Goal: Task Accomplishment & Management: Manage account settings

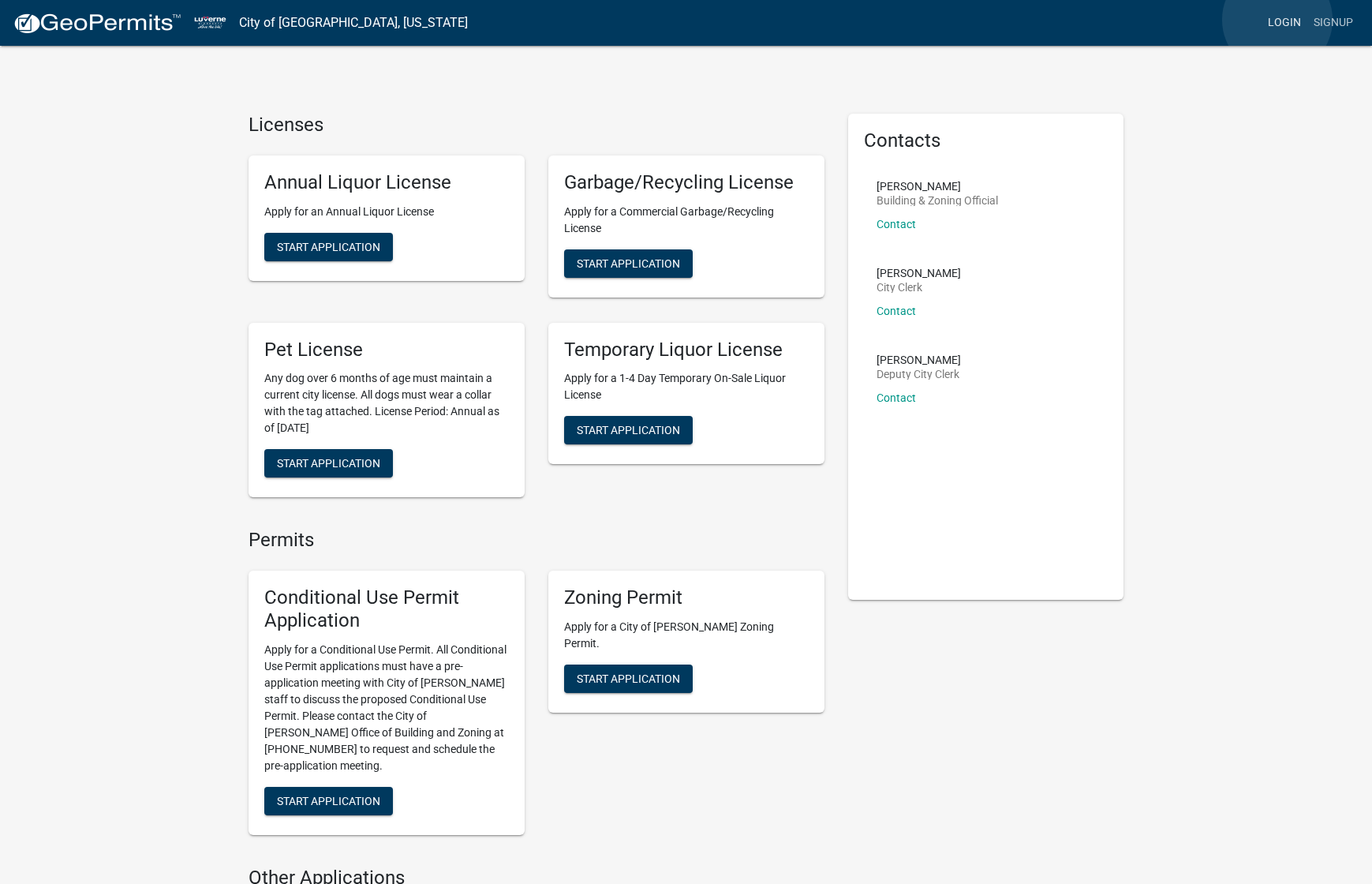
click at [1278, 20] on link "Login" at bounding box center [1285, 22] width 46 height 30
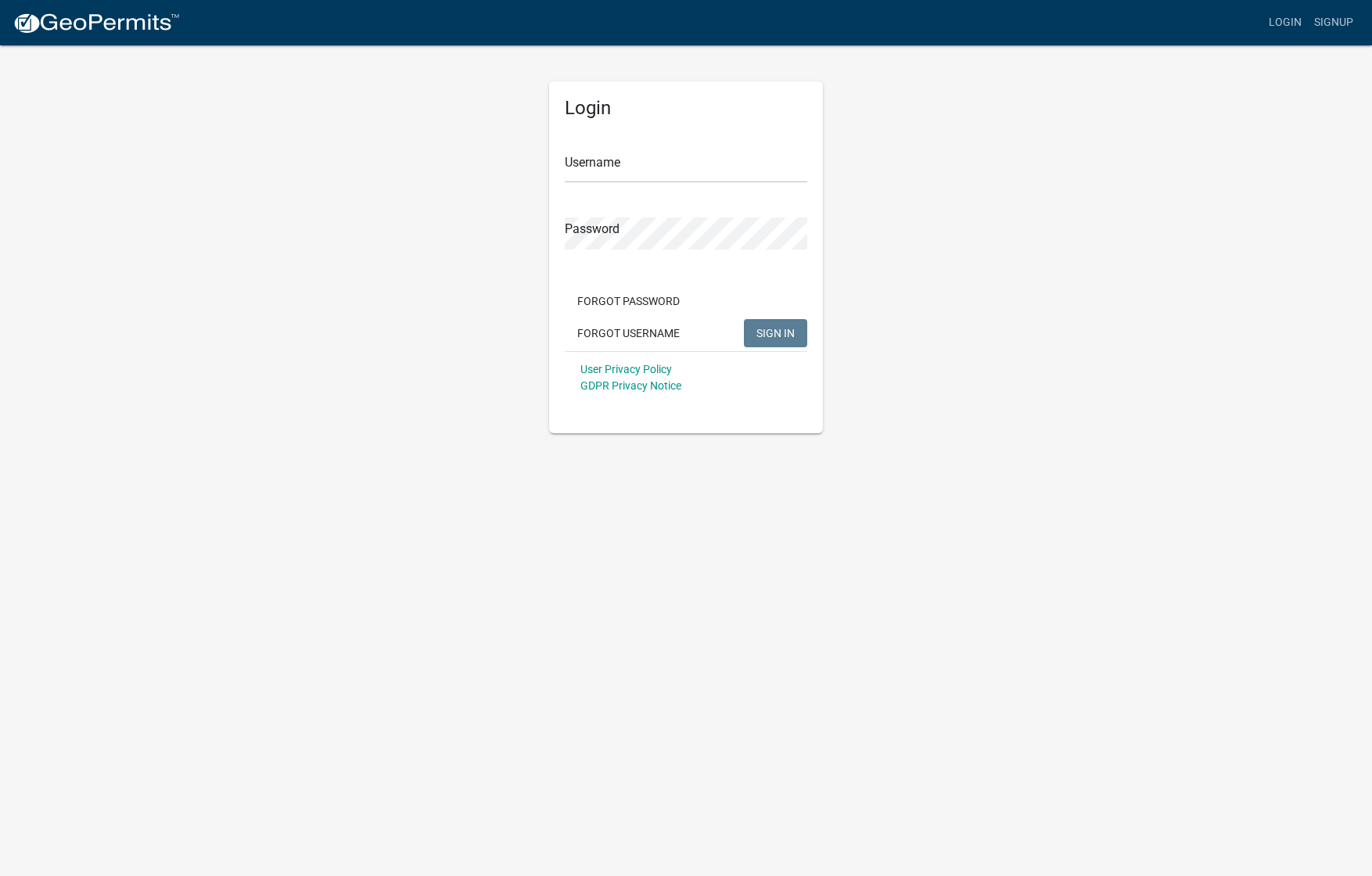
click at [1061, 132] on div "Login Username Password Forgot Password Forgot Username SIGN IN User Privacy Po…" at bounding box center [686, 238] width 892 height 390
click at [1283, 23] on link "Login" at bounding box center [1285, 22] width 45 height 29
click at [610, 151] on input "Username" at bounding box center [686, 167] width 242 height 32
type input "[PERSON_NAME][EMAIL_ADDRESS][DOMAIN_NAME]"
click at [765, 340] on button "SIGN IN" at bounding box center [775, 332] width 63 height 28
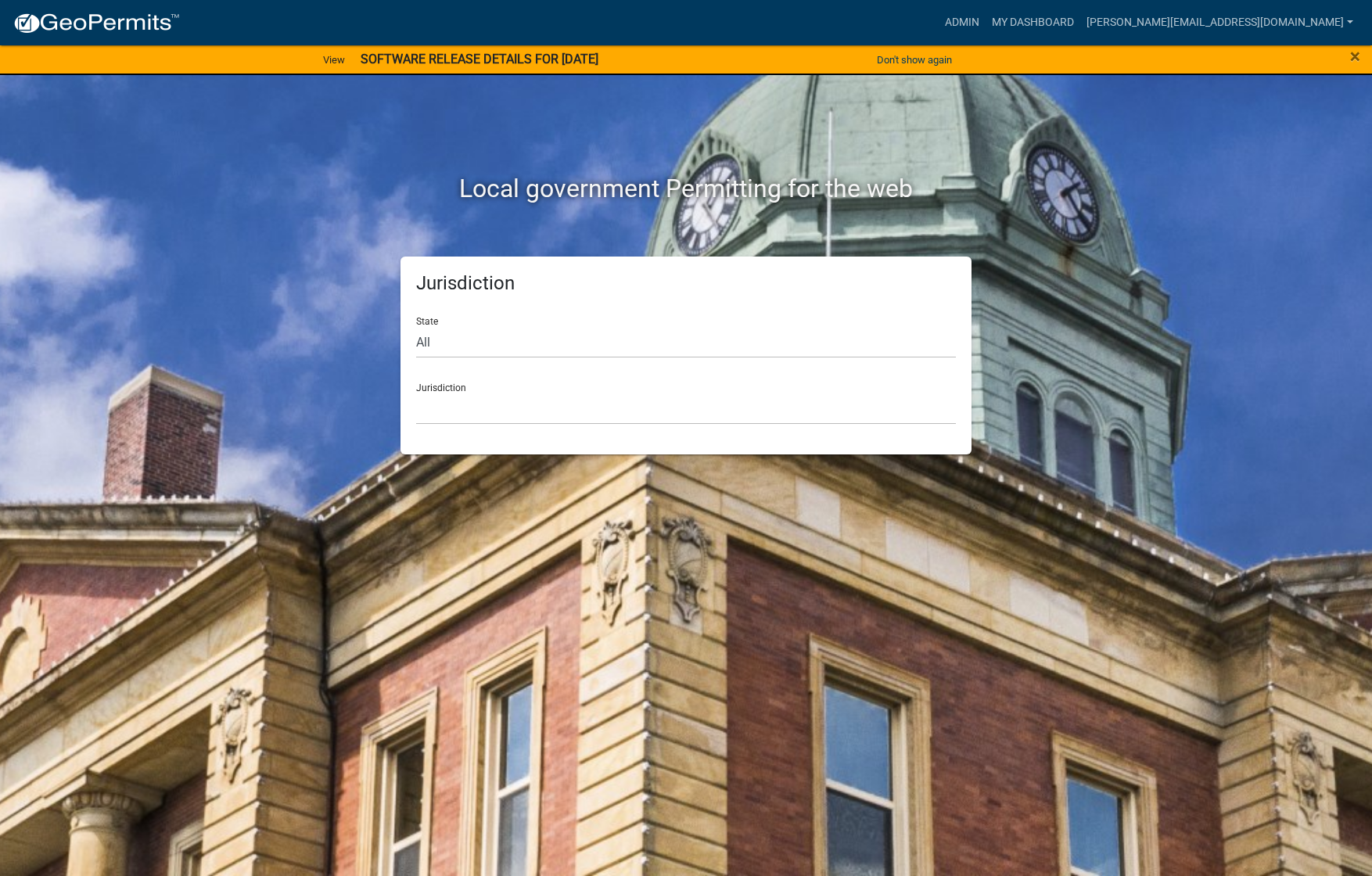
click at [574, 56] on strong "SOFTWARE RELEASE DETAILS FOR [DATE]" at bounding box center [480, 59] width 238 height 15
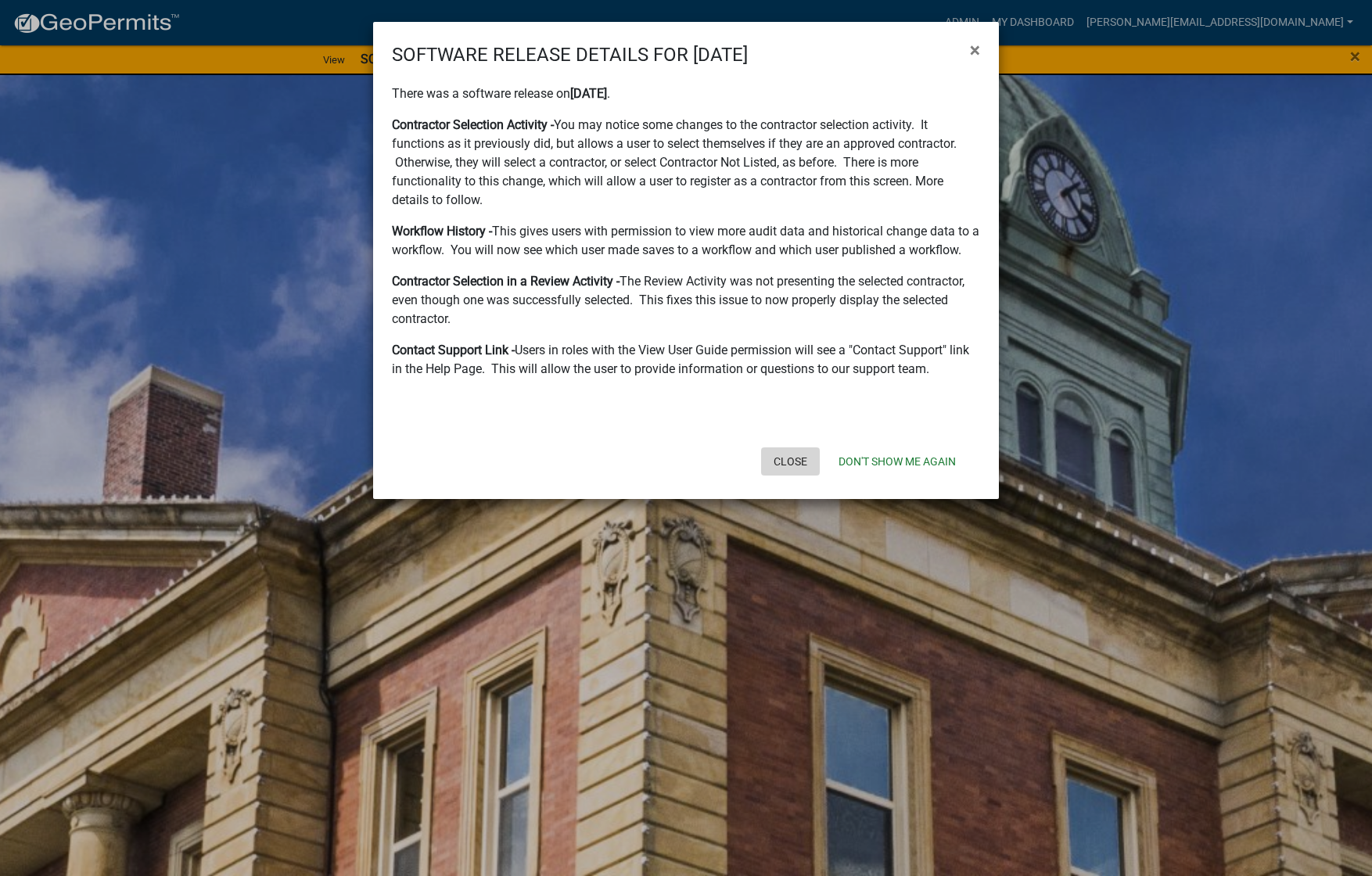
click at [783, 464] on button "Close" at bounding box center [790, 461] width 59 height 28
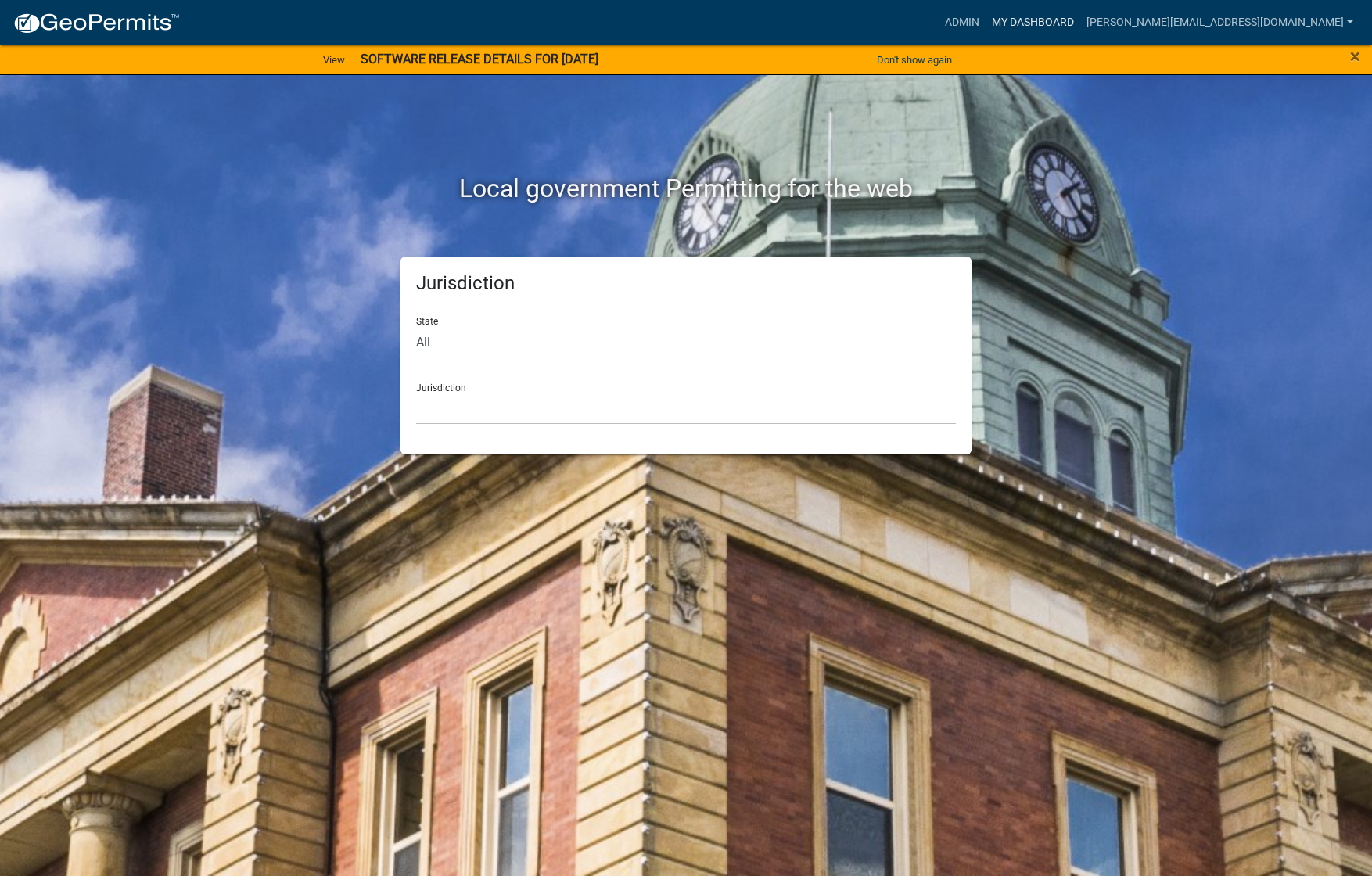
click at [1081, 17] on link "My Dashboard" at bounding box center [1033, 22] width 94 height 29
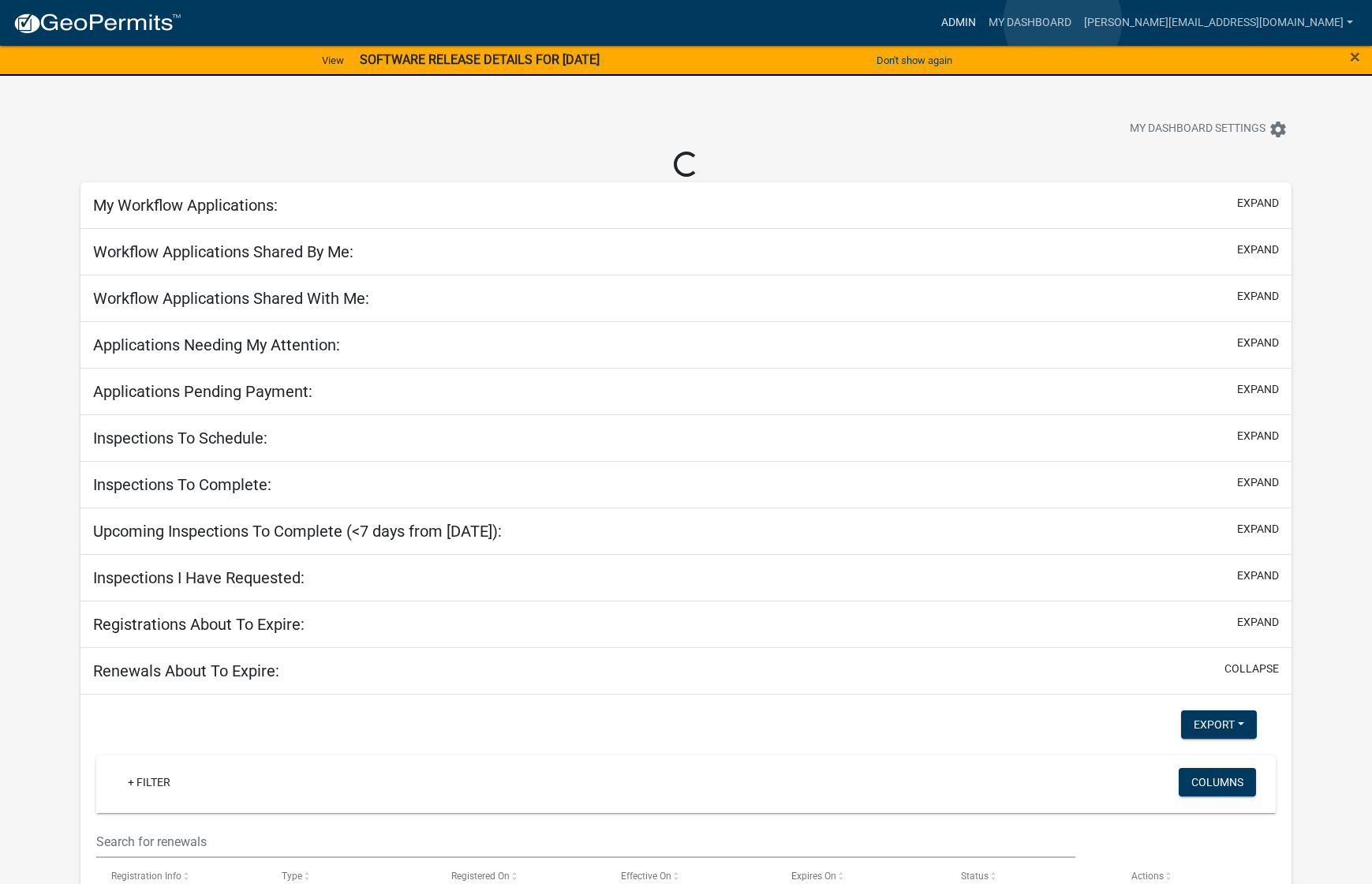
click at [982, 21] on link "Admin" at bounding box center [959, 22] width 48 height 30
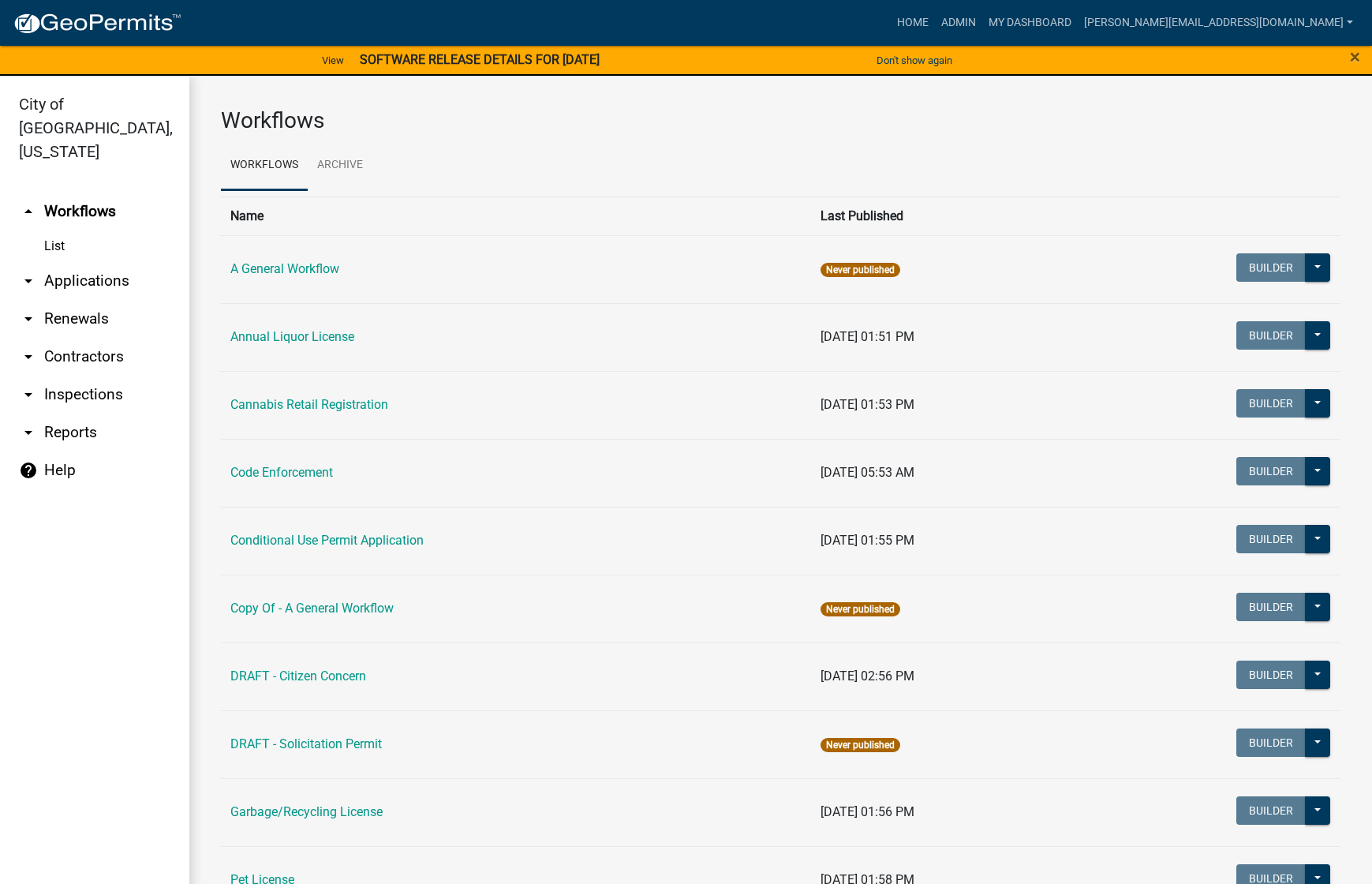
click at [31, 272] on icon "arrow_drop_down" at bounding box center [28, 281] width 19 height 19
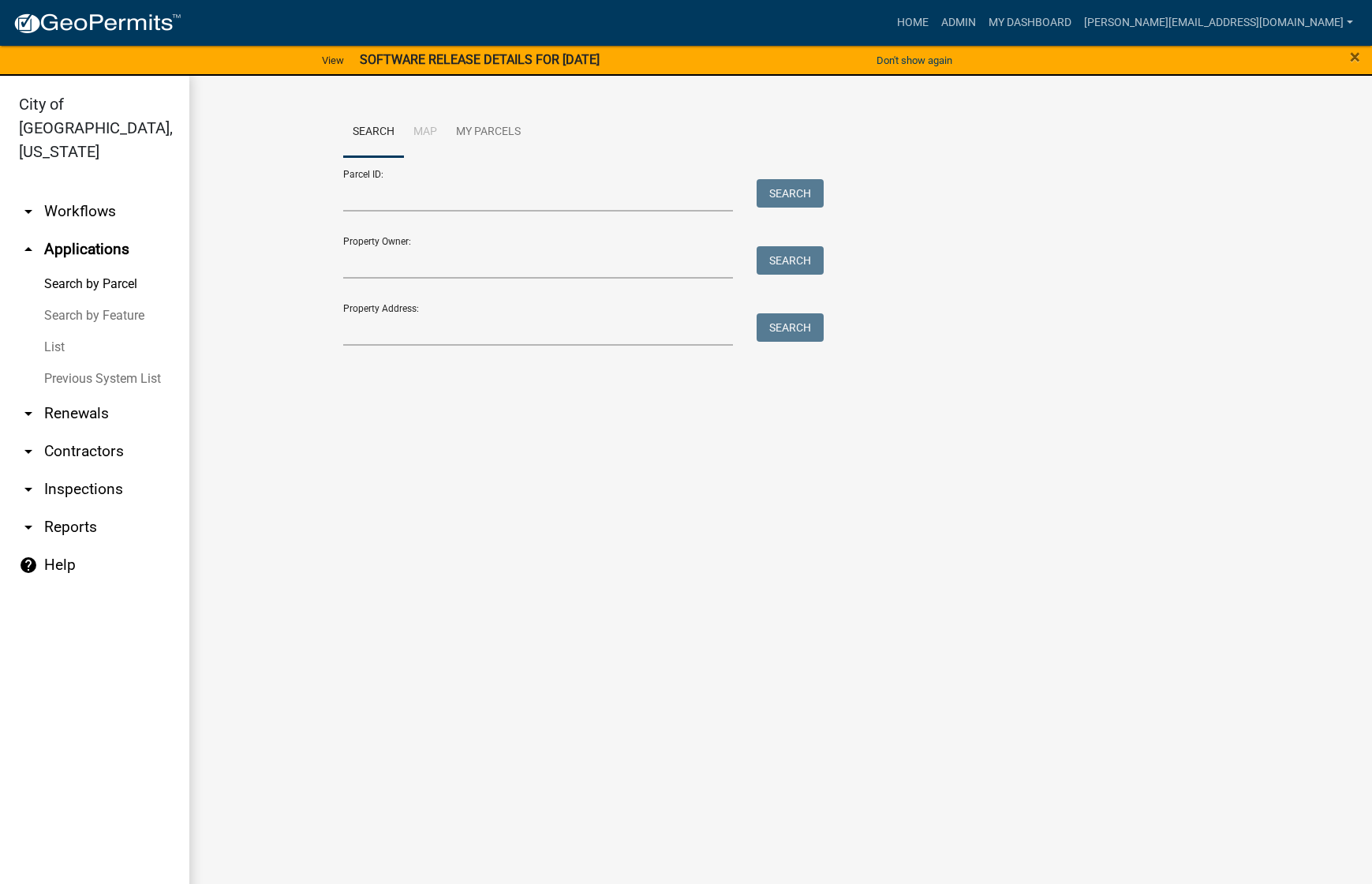
click at [31, 518] on icon "arrow_drop_down" at bounding box center [28, 527] width 19 height 19
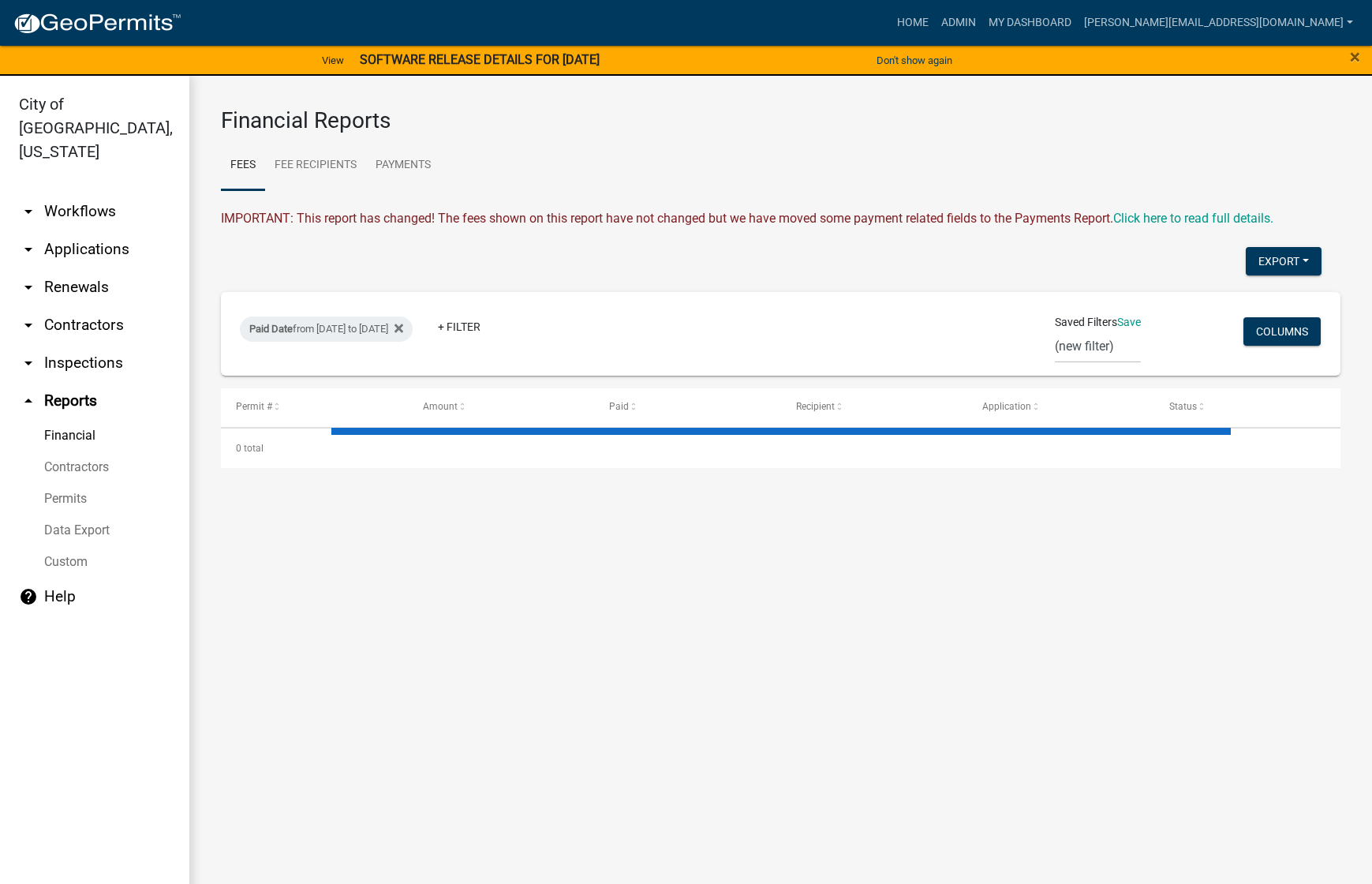
click at [57, 483] on link "Permits" at bounding box center [94, 498] width 189 height 31
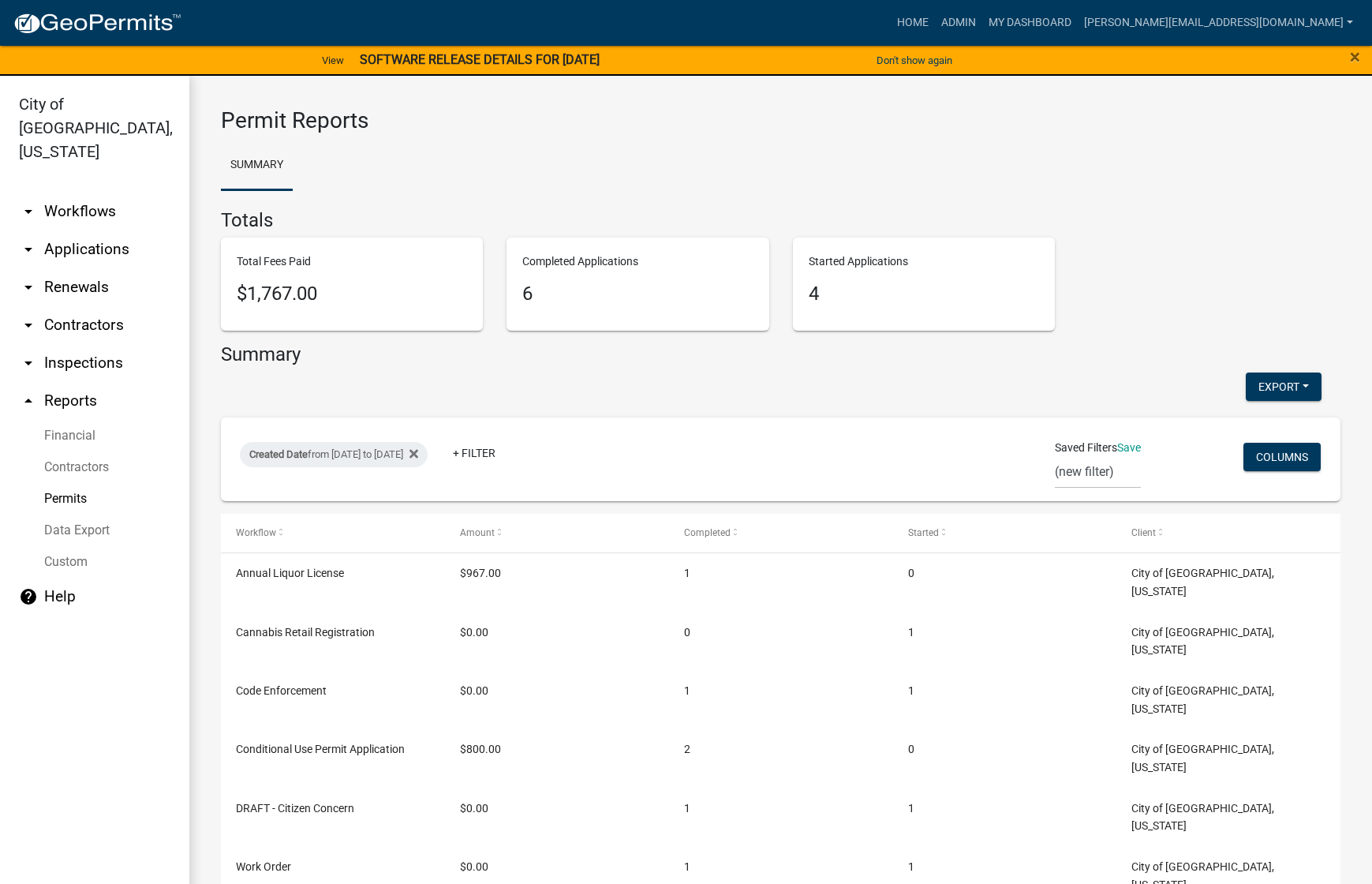
click at [60, 483] on link "Permits" at bounding box center [94, 498] width 189 height 31
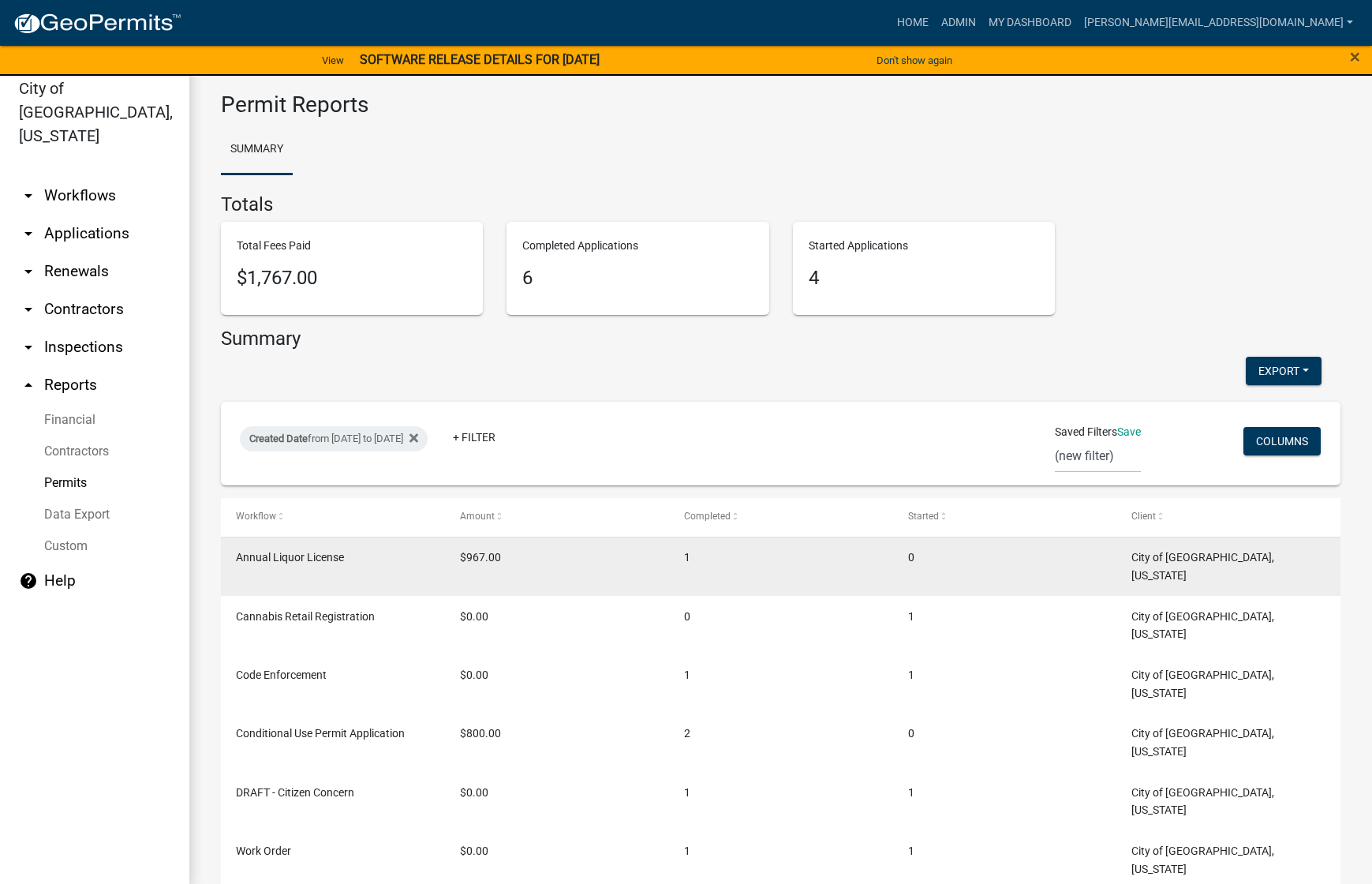
scroll to position [19, 0]
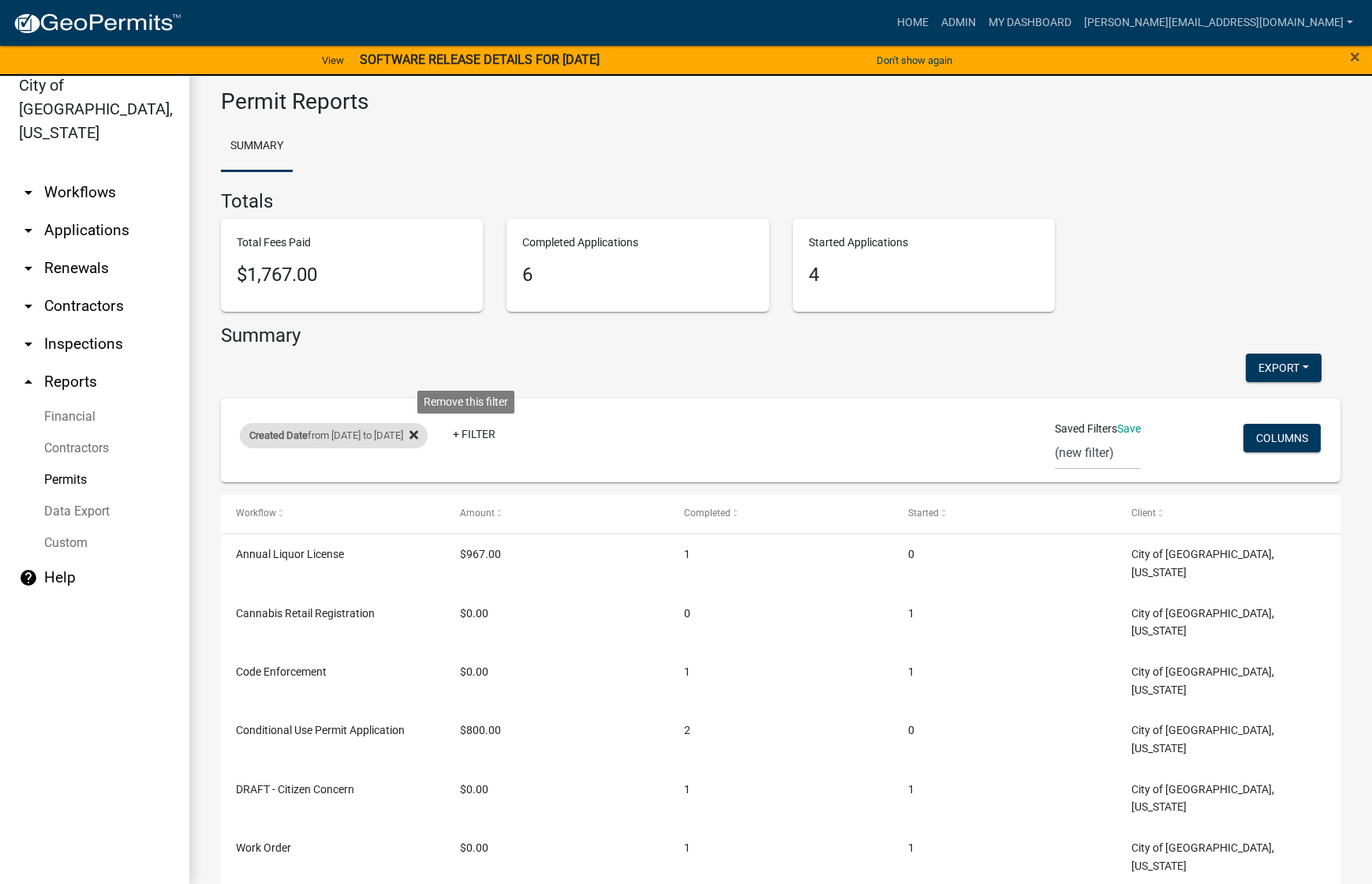
click at [419, 433] on icon at bounding box center [413, 436] width 8 height 8
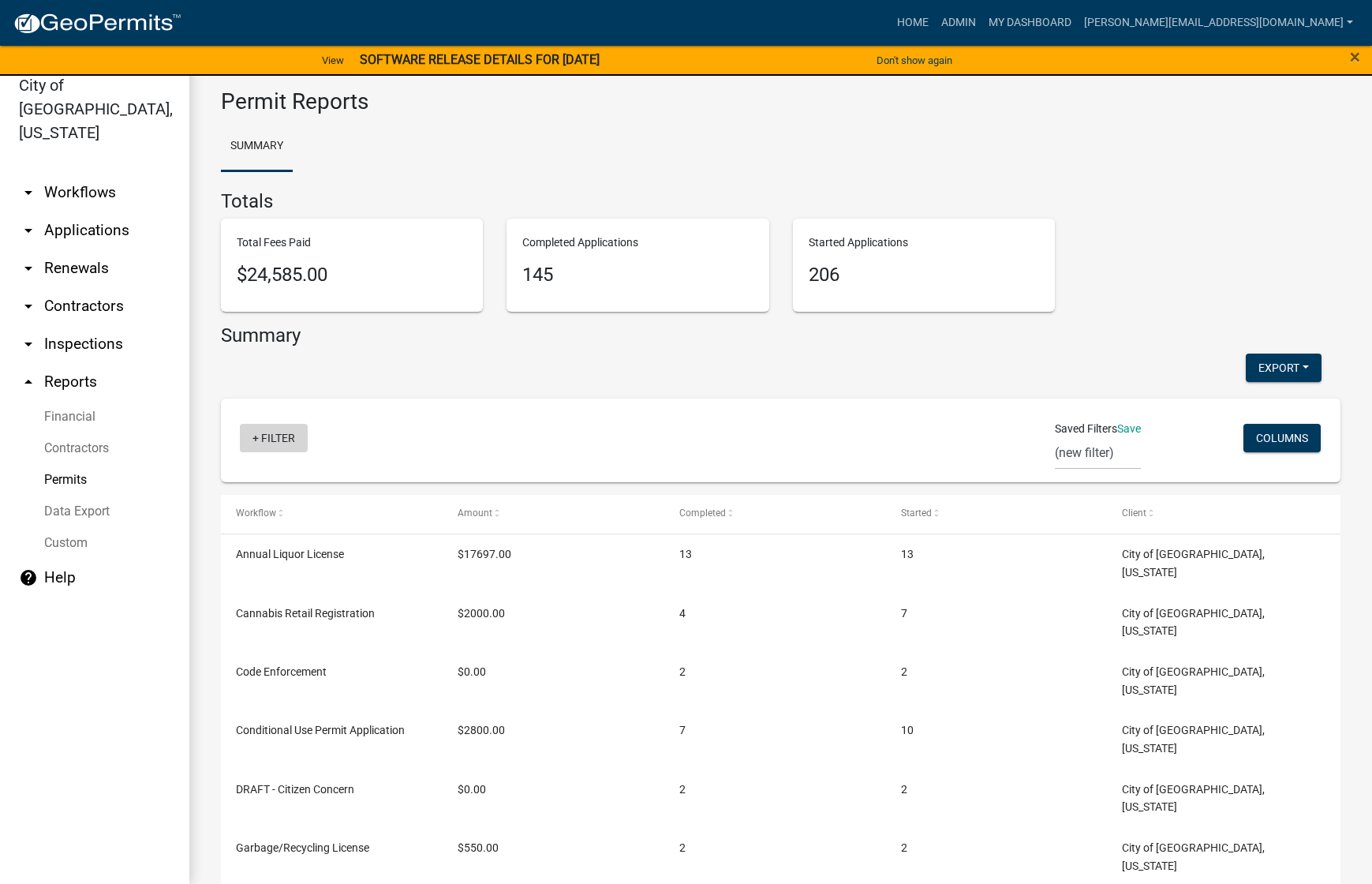
click at [259, 431] on link "+ Filter" at bounding box center [274, 437] width 68 height 28
click at [229, 560] on li "Created Date" at bounding box center [277, 559] width 144 height 37
click at [279, 503] on select "[DATE] [DATE] Current Week Previous Week Current Month Last Month Current Calen…" at bounding box center [340, 494] width 158 height 32
select select "custom"
click at [261, 478] on select "[DATE] [DATE] Current Week Previous Week Current Month Last Month Current Calen…" at bounding box center [340, 494] width 158 height 32
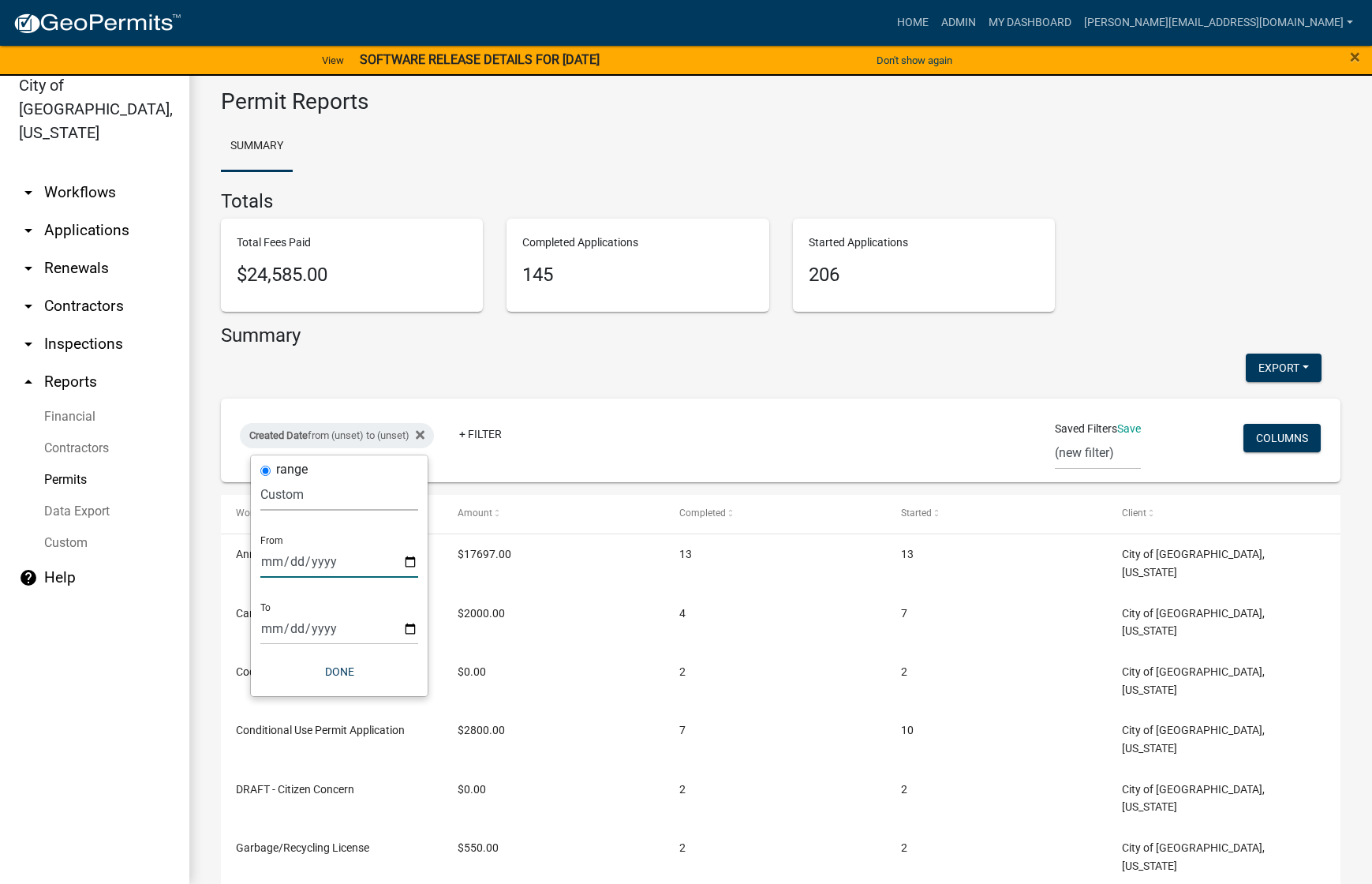
click at [411, 560] on input "date" at bounding box center [340, 561] width 158 height 32
type input "[DATE]"
click at [425, 629] on input "date" at bounding box center [351, 628] width 158 height 32
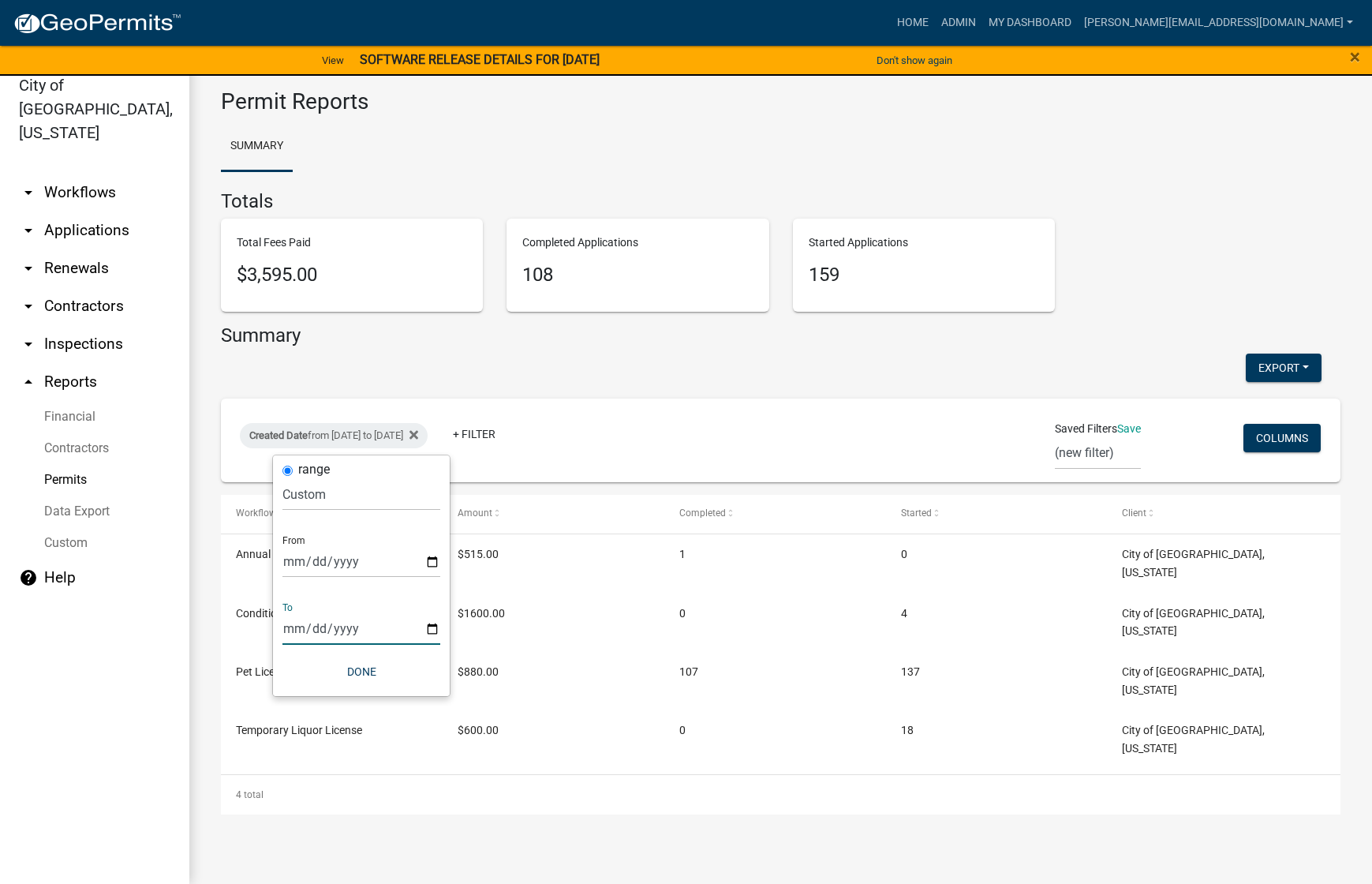
click at [431, 632] on input "[DATE]" at bounding box center [362, 628] width 158 height 32
type input "[DATE]"
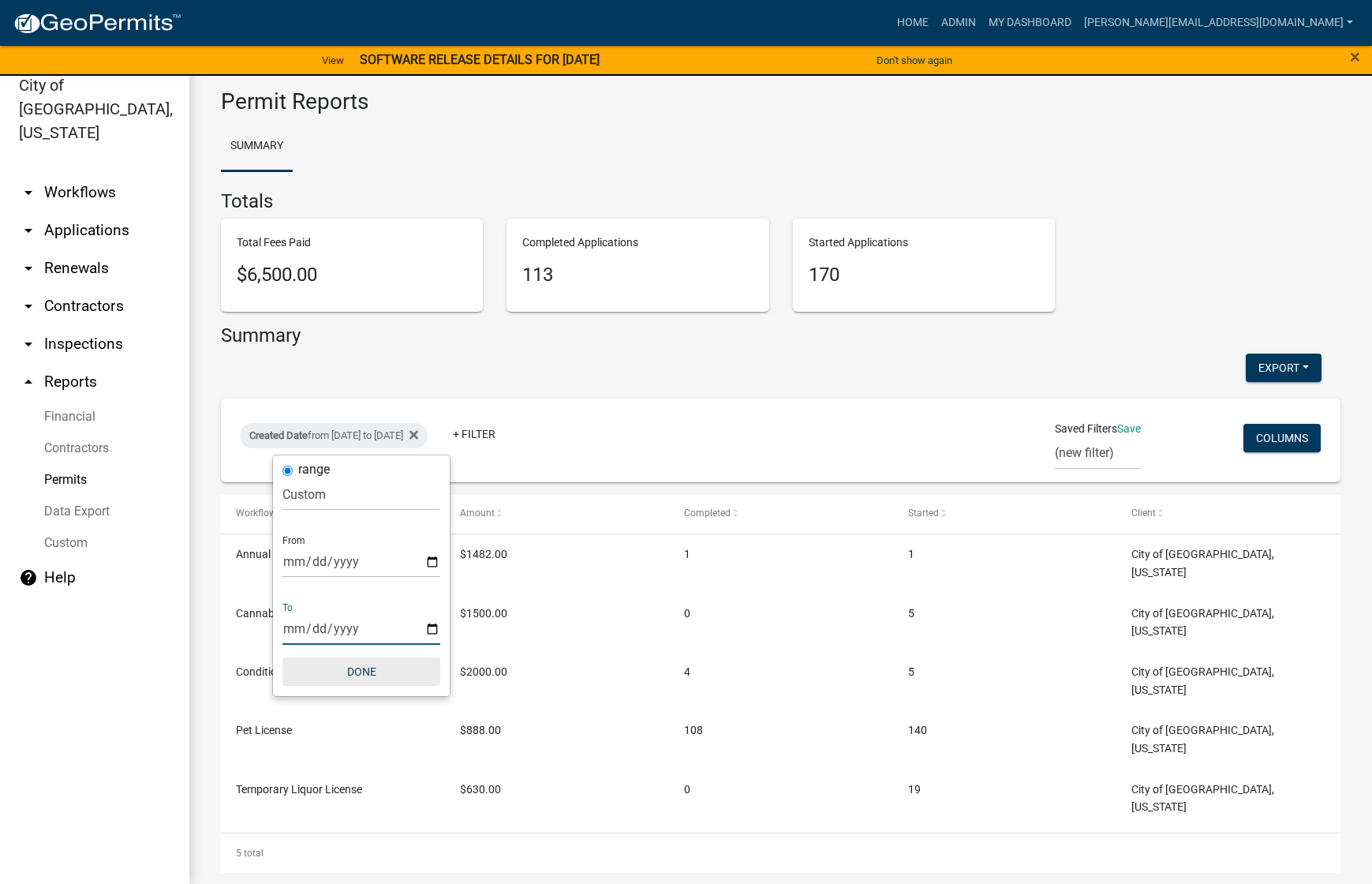
click at [363, 669] on button "Done" at bounding box center [362, 671] width 158 height 28
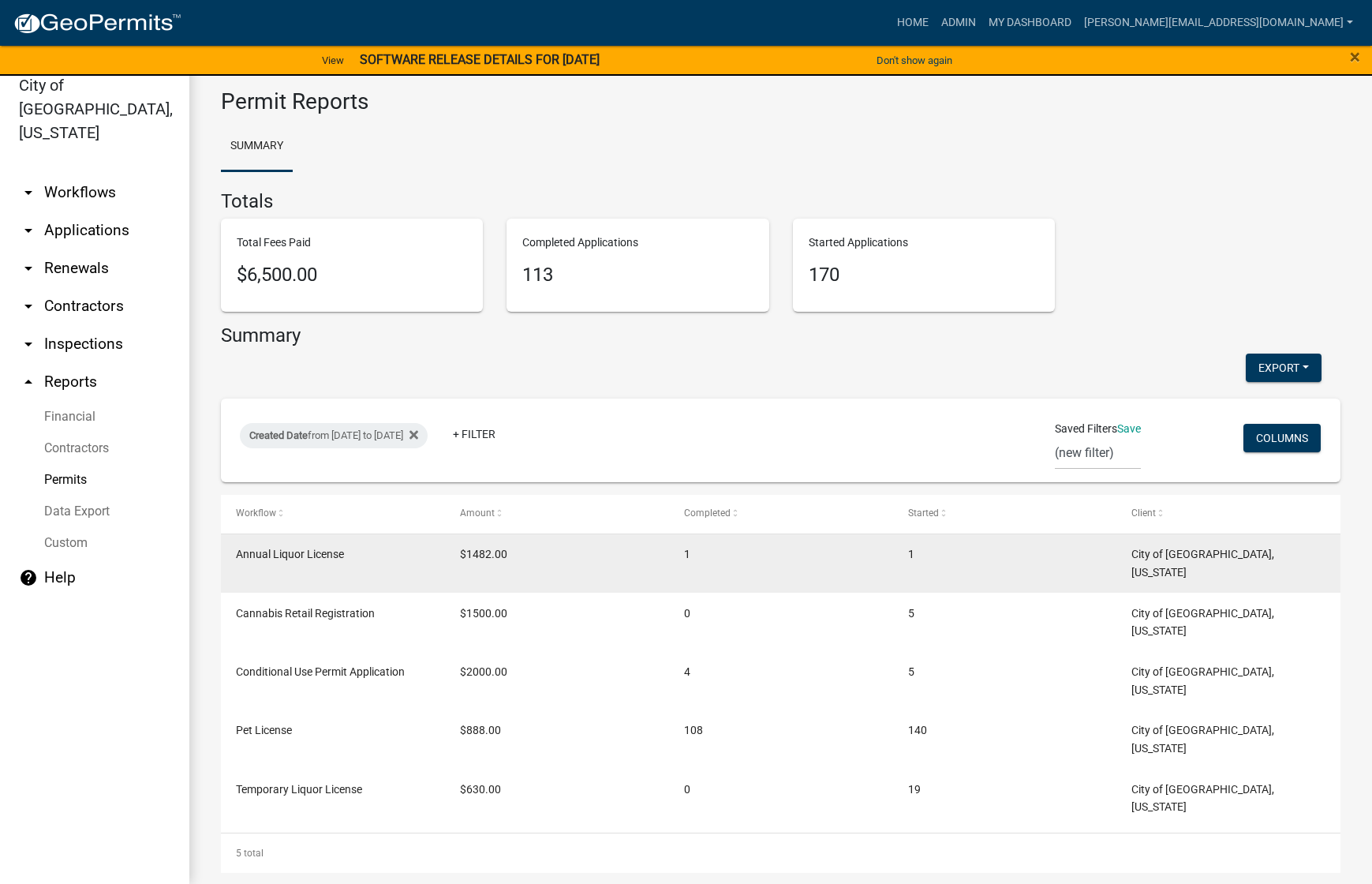
click at [290, 555] on span "Annual Liquor License" at bounding box center [290, 554] width 108 height 13
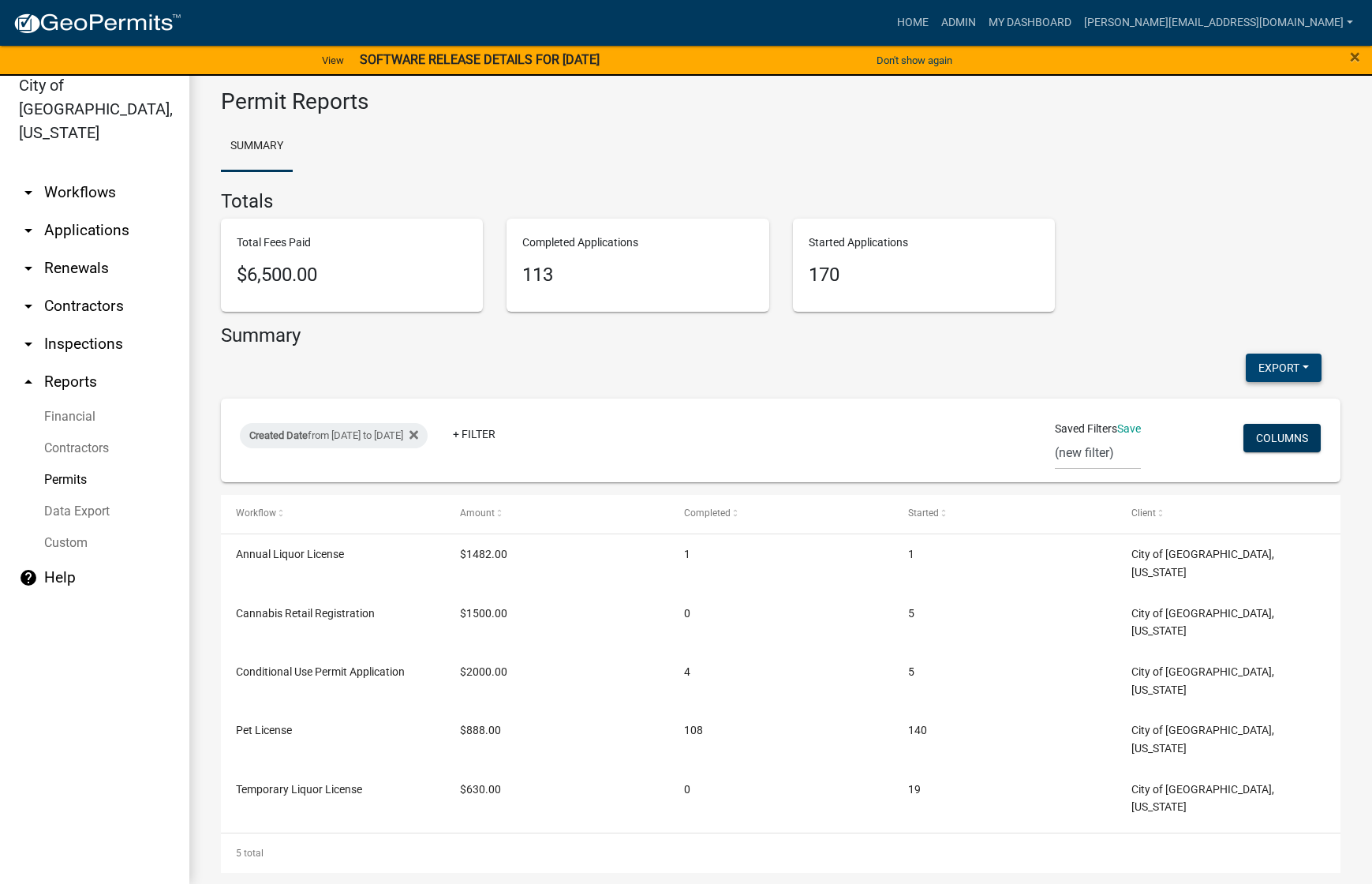
click at [1294, 371] on button "Export" at bounding box center [1284, 367] width 76 height 28
click at [1225, 417] on button "Excel Format (.xlsx)" at bounding box center [1248, 408] width 148 height 38
click at [76, 777] on ul "arrow_drop_down Workflows List arrow_drop_down Applications Search by Parcel Se…" at bounding box center [94, 522] width 189 height 723
click at [56, 401] on link "Financial" at bounding box center [94, 416] width 189 height 31
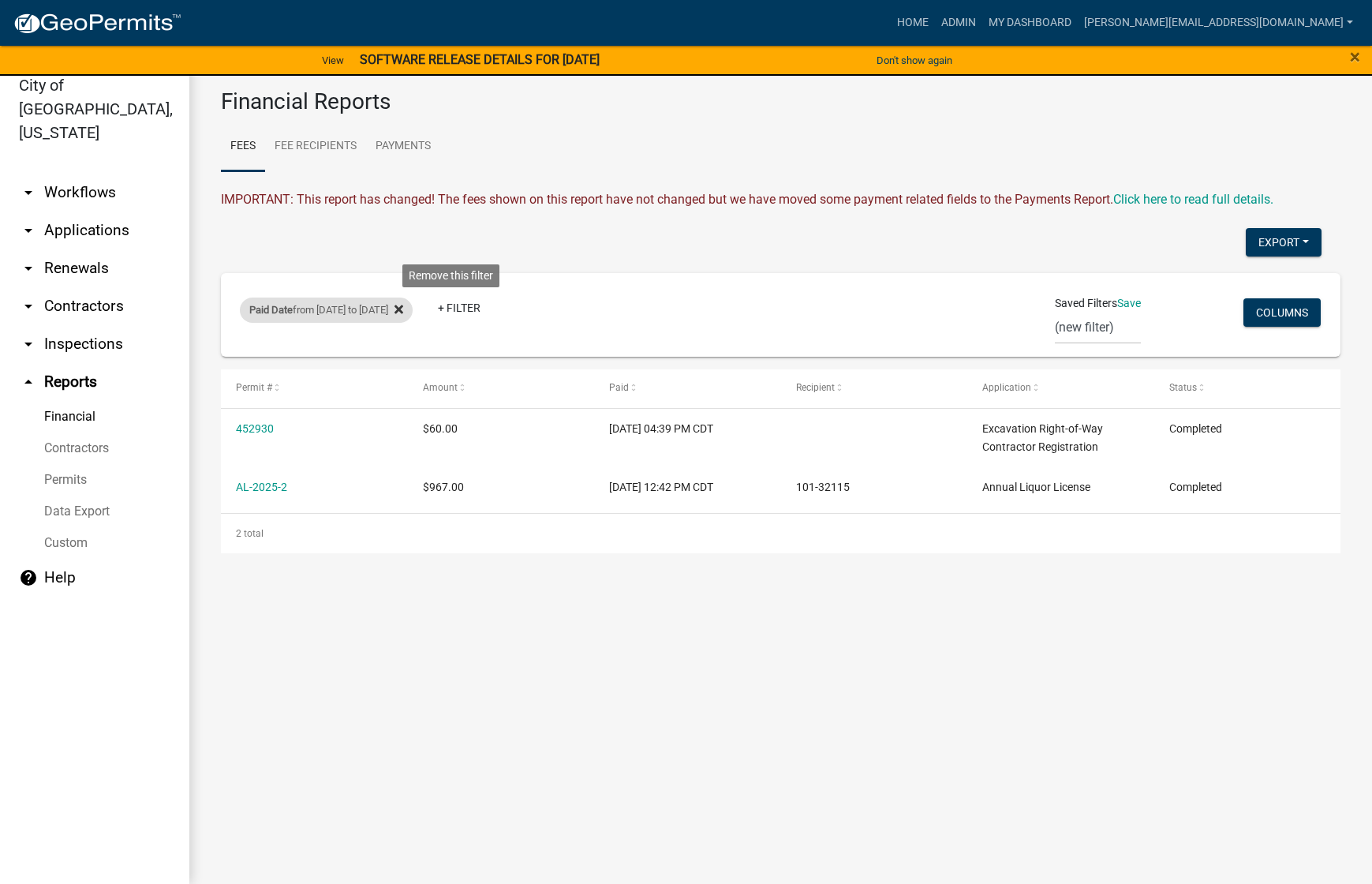
click at [403, 311] on icon at bounding box center [399, 309] width 8 height 13
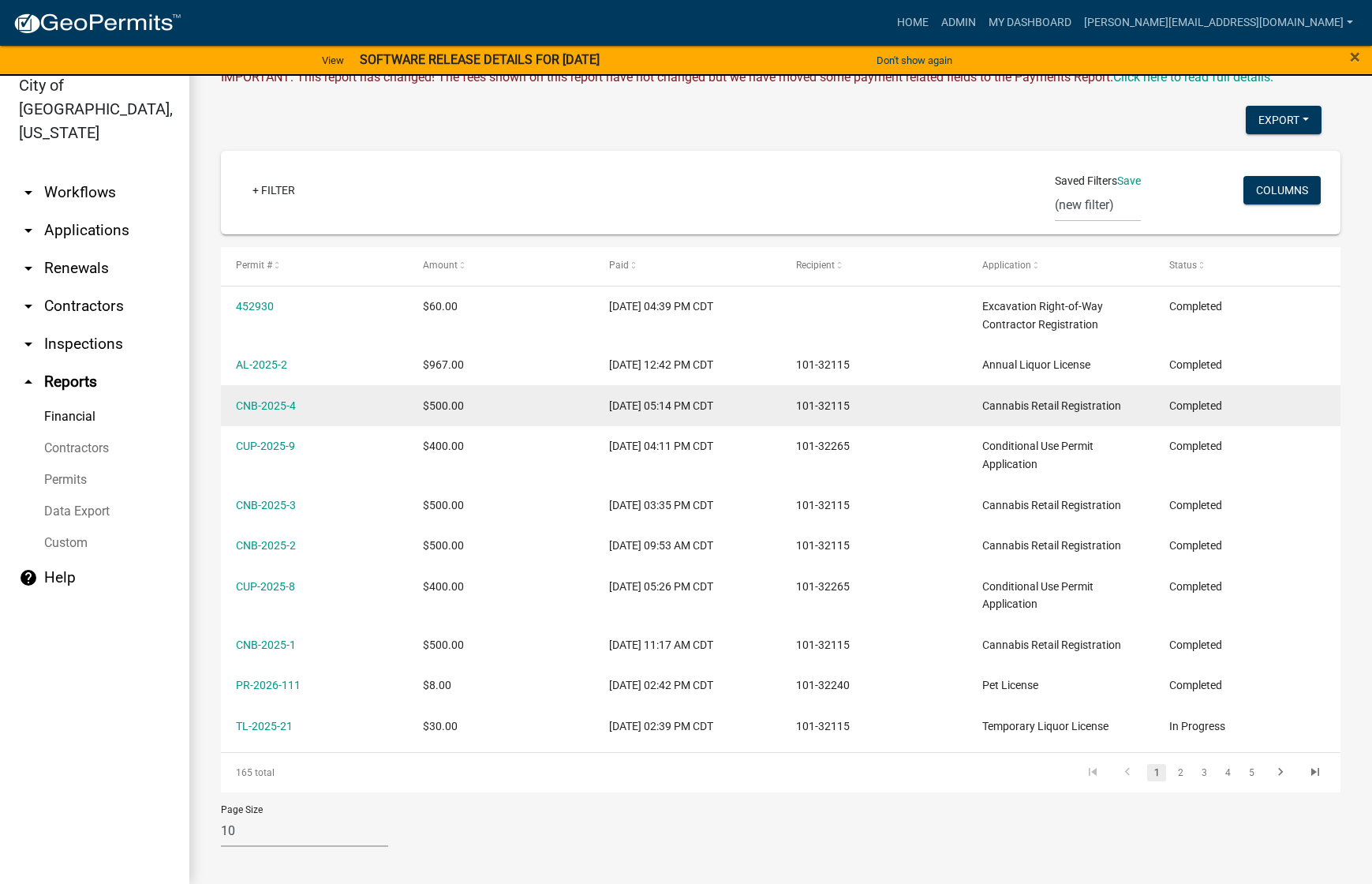
scroll to position [129, 0]
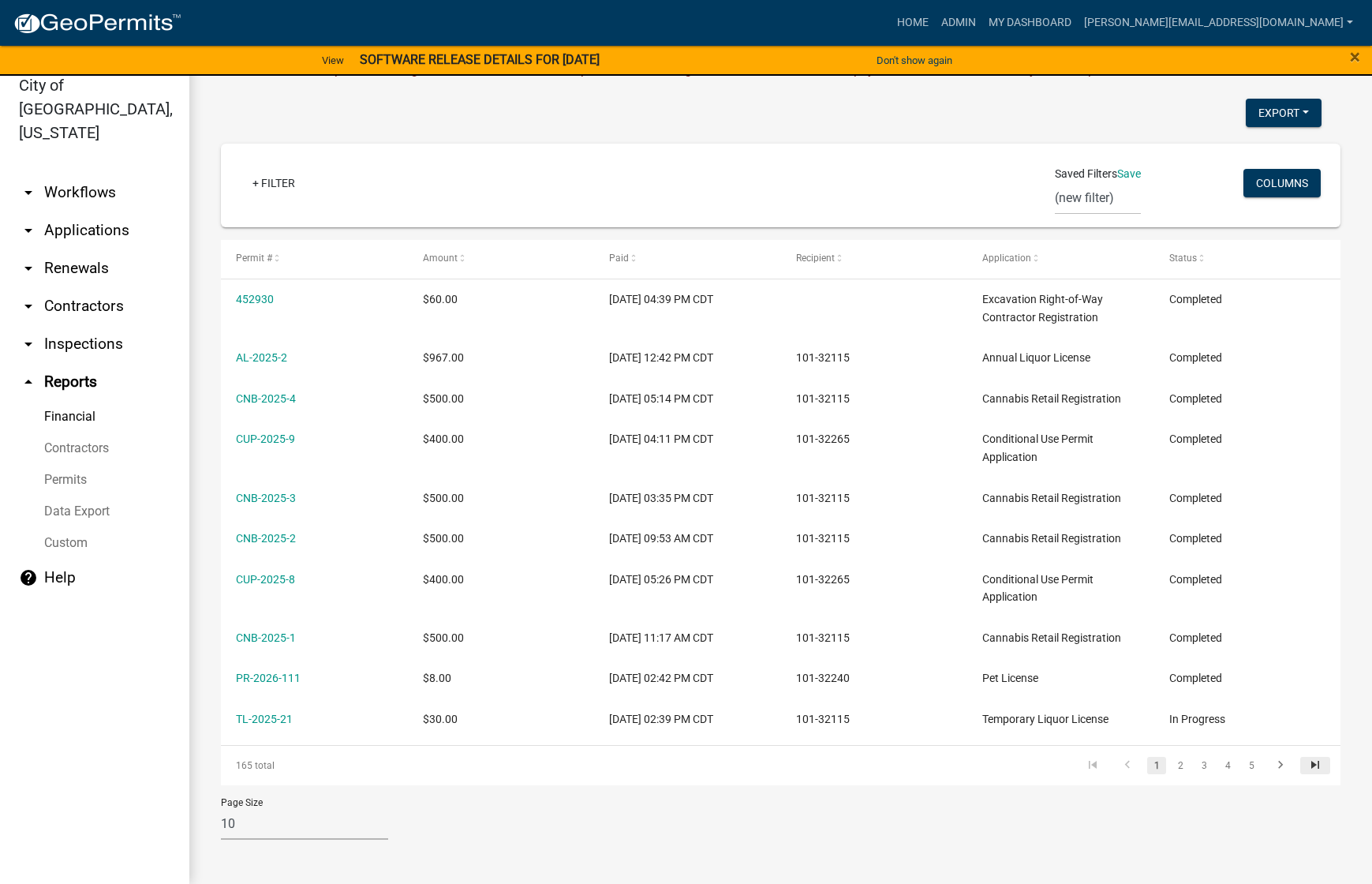
click at [1305, 764] on icon "go to last page" at bounding box center [1315, 767] width 20 height 19
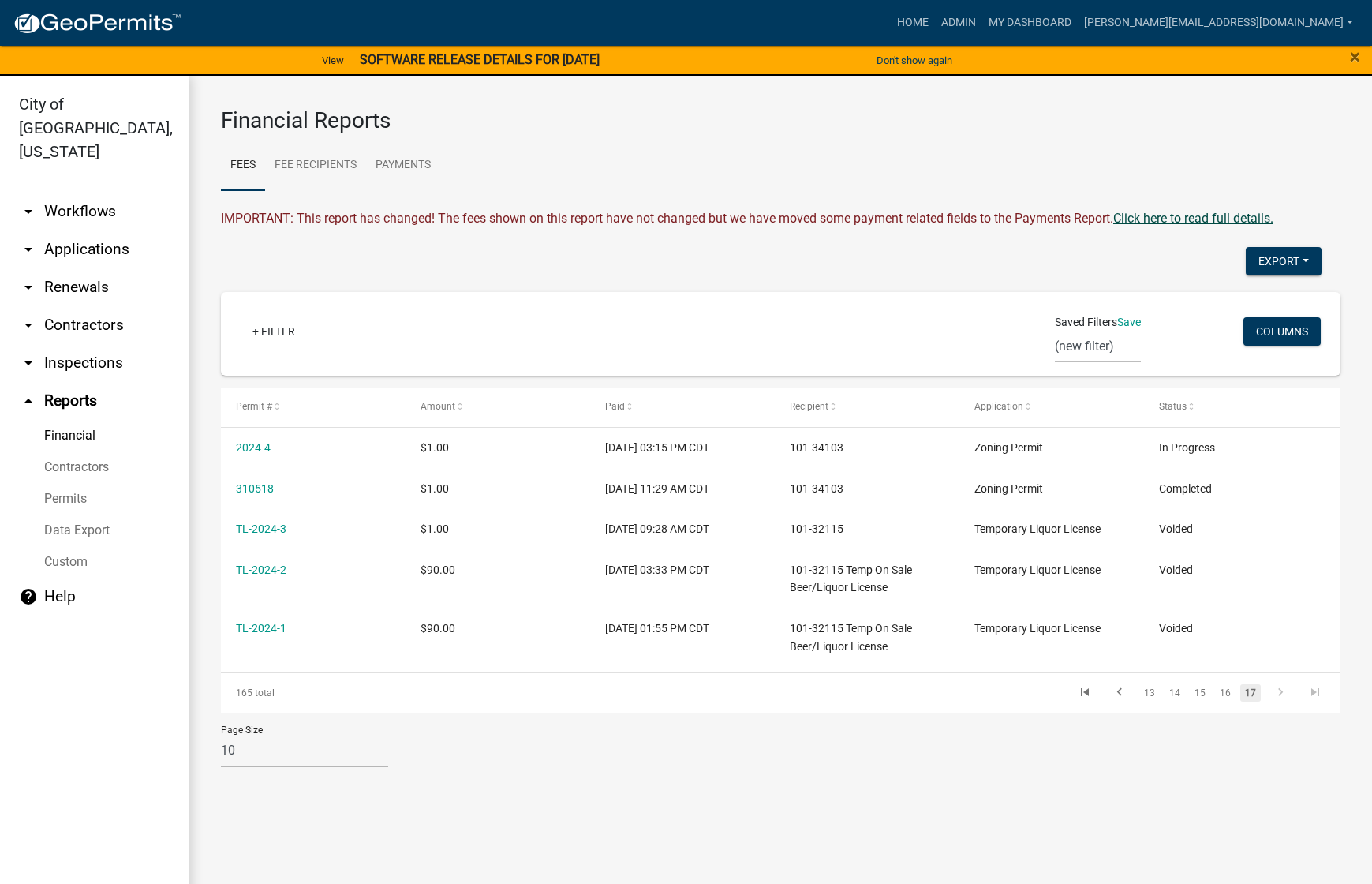
click at [1193, 222] on link "Click here to read full details." at bounding box center [1194, 218] width 160 height 15
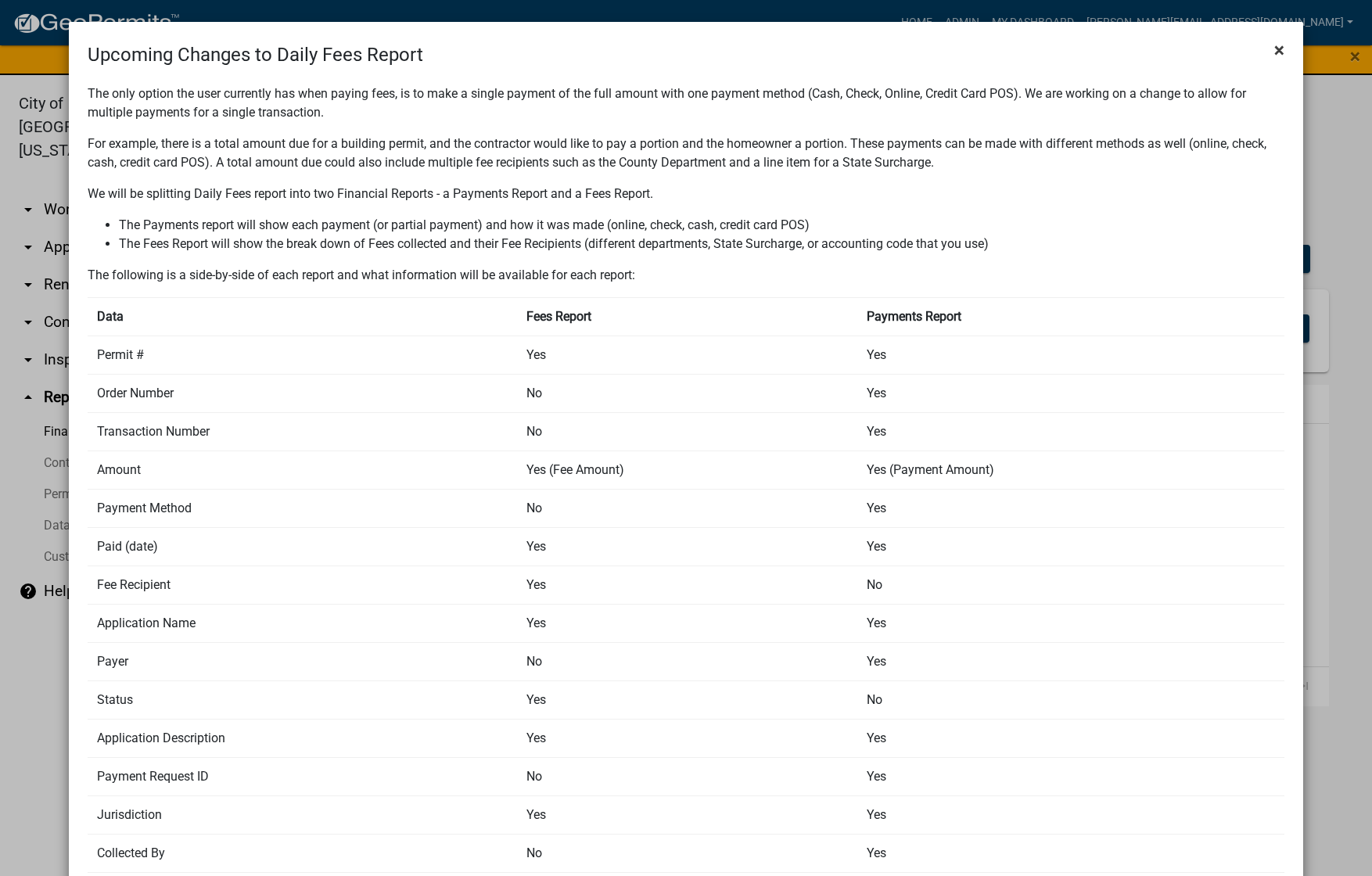
click at [1274, 50] on span "×" at bounding box center [1279, 50] width 10 height 22
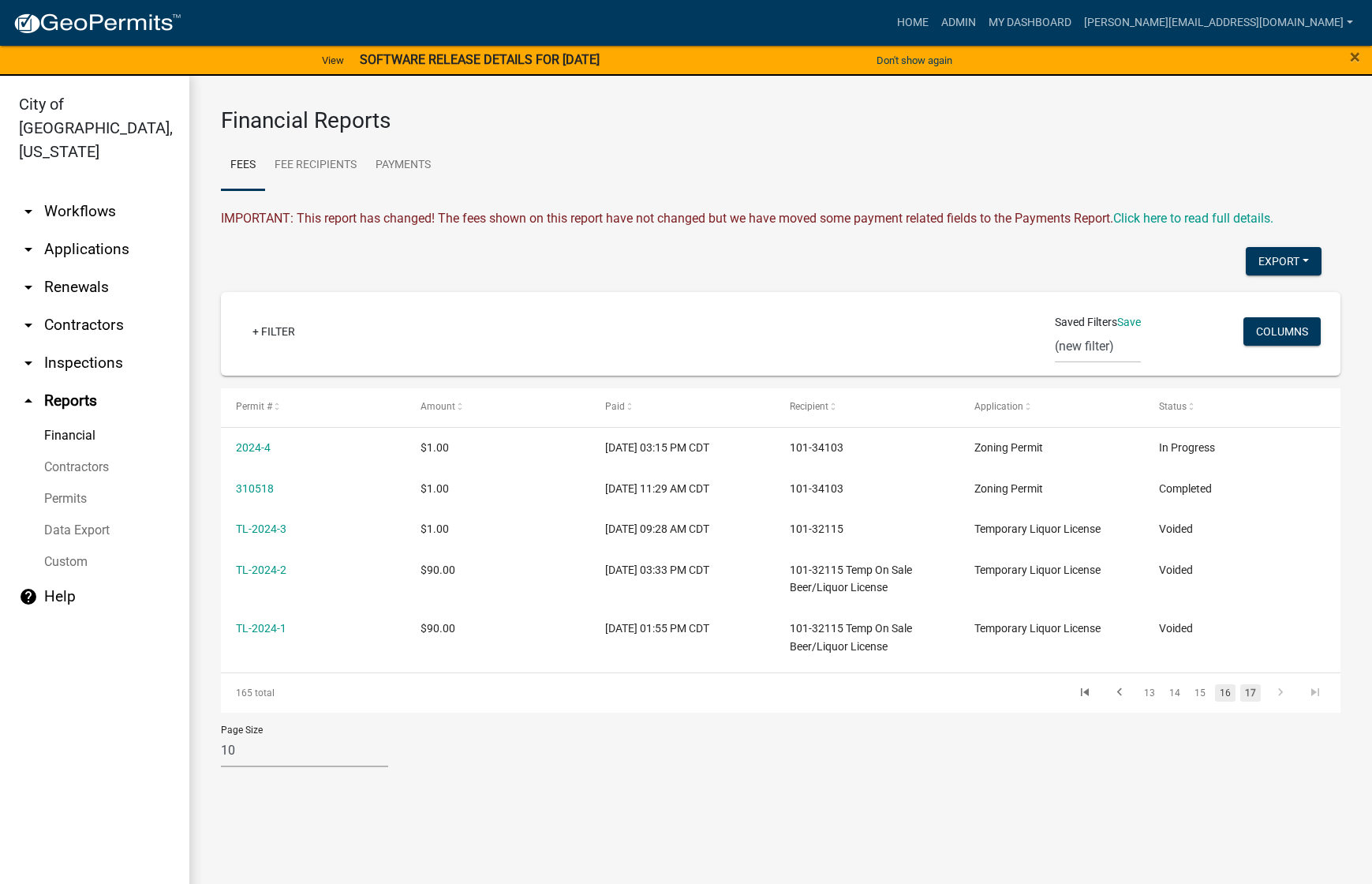
click at [1227, 691] on link "16" at bounding box center [1226, 693] width 20 height 17
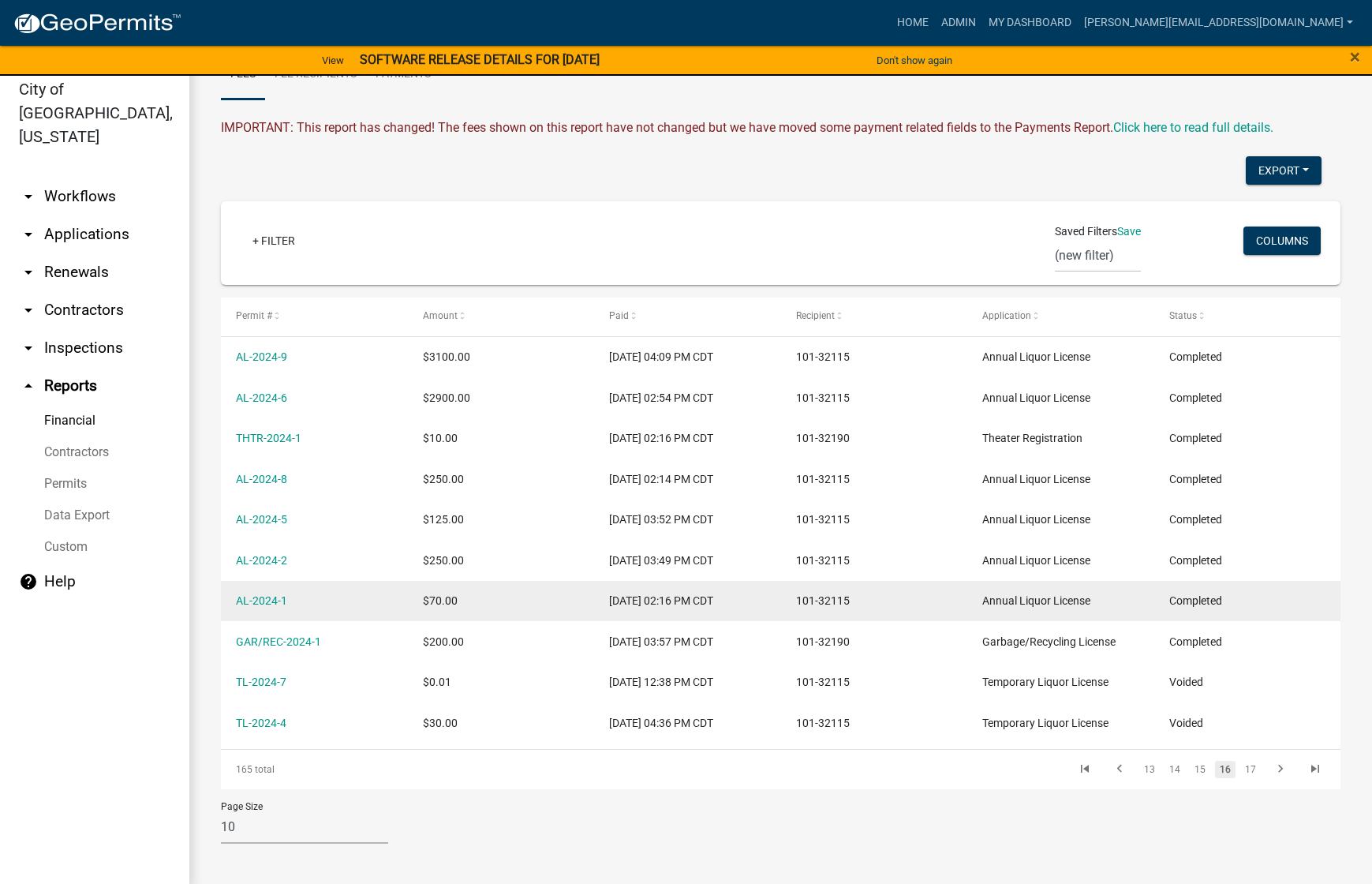
scroll to position [19, 0]
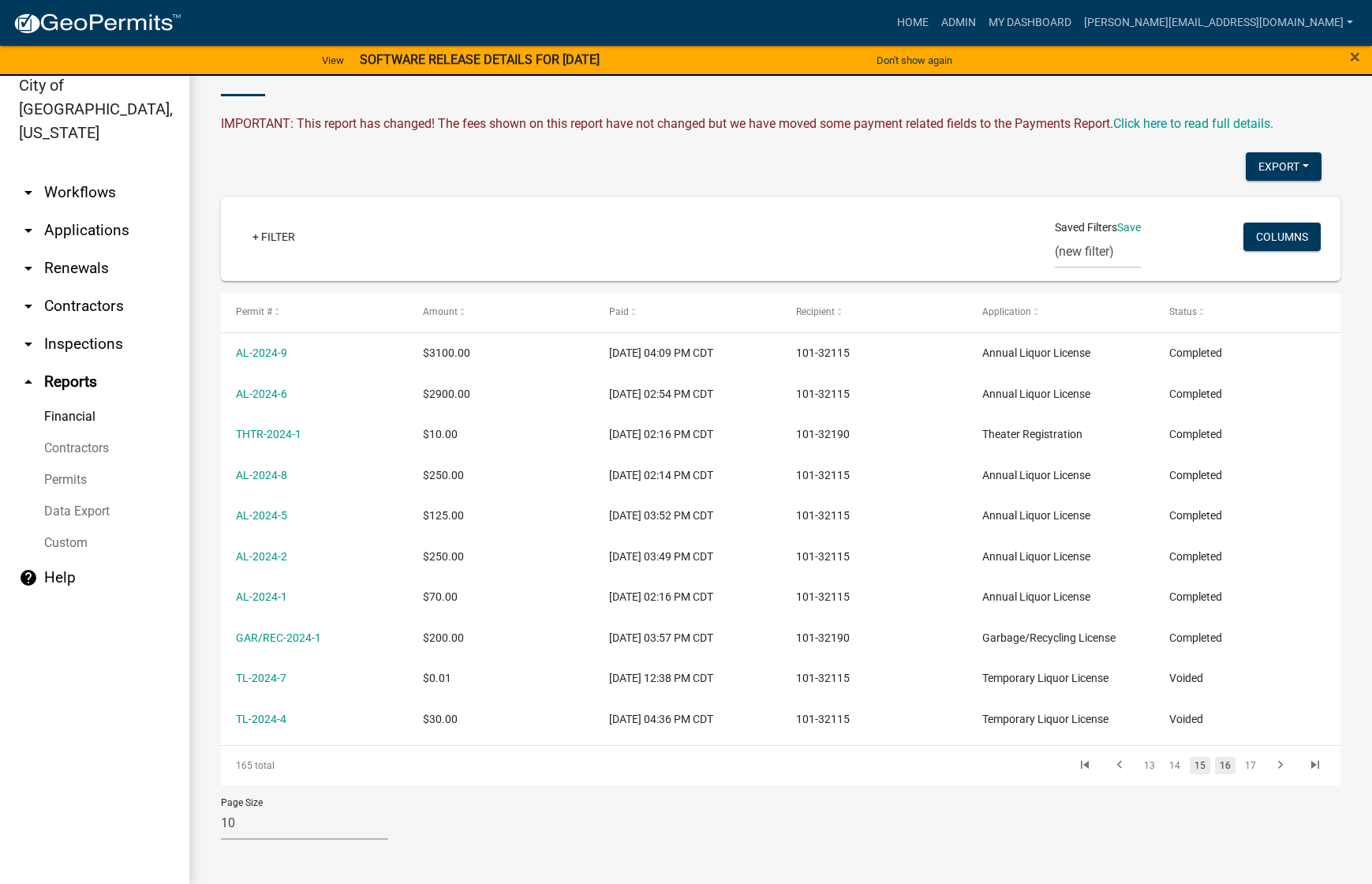
click at [1191, 767] on link "15" at bounding box center [1200, 765] width 20 height 17
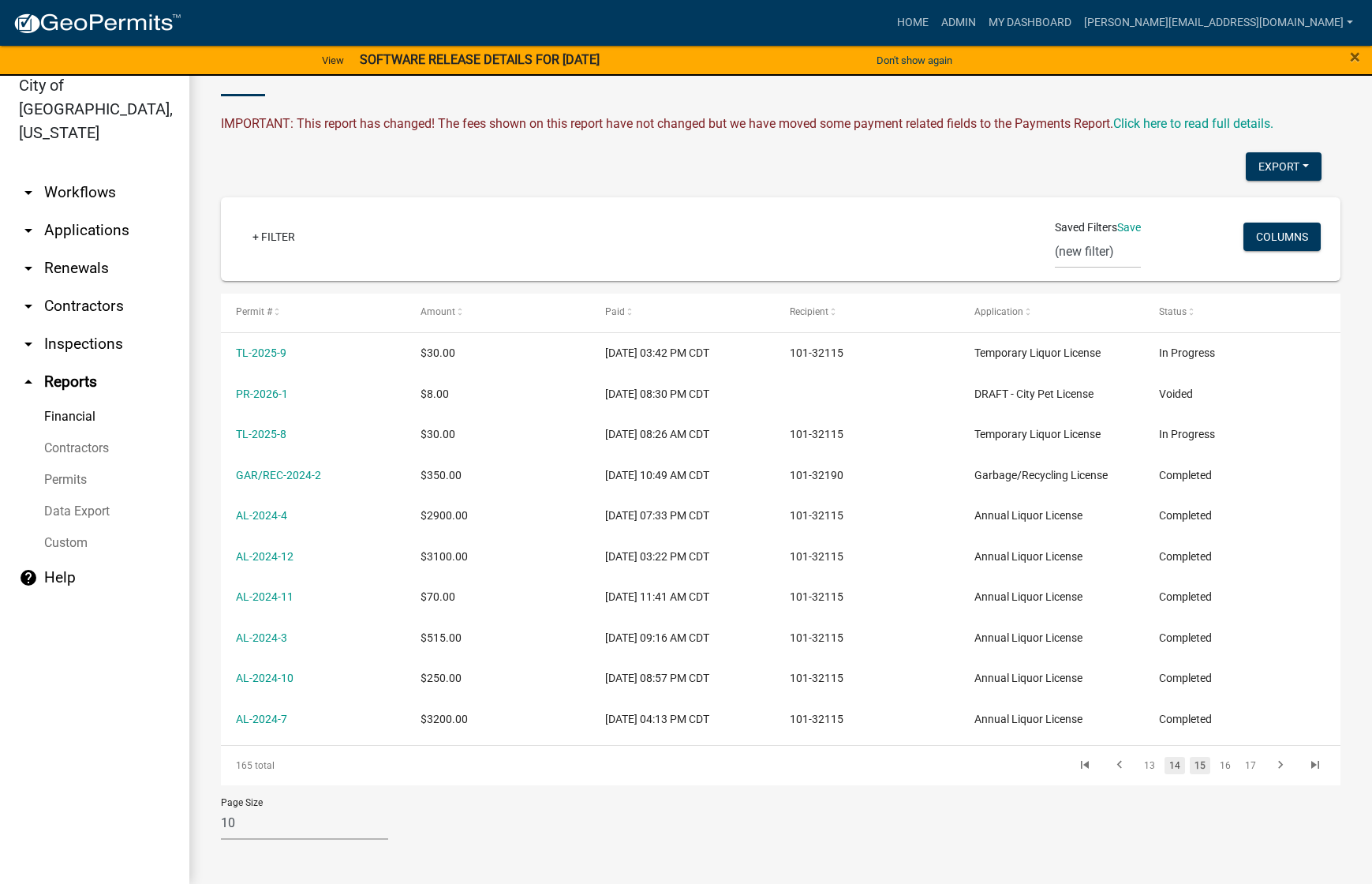
click at [1166, 763] on link "14" at bounding box center [1175, 765] width 20 height 17
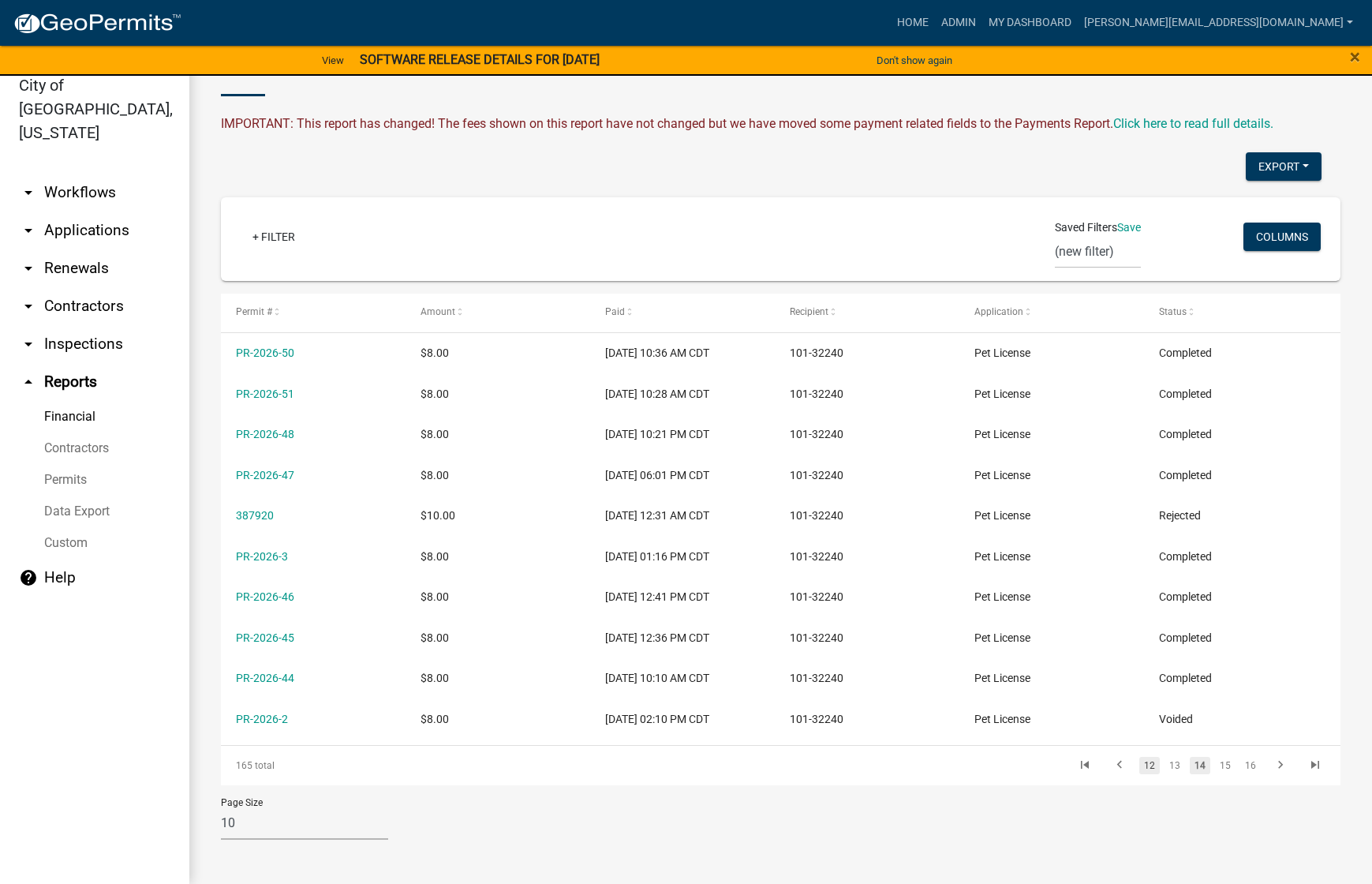
click at [1141, 763] on link "12" at bounding box center [1150, 765] width 20 height 17
click at [1115, 768] on icon "go to previous page" at bounding box center [1120, 767] width 20 height 19
click at [1115, 768] on icon "go to previous page" at bounding box center [1122, 767] width 20 height 19
click at [1115, 768] on icon "go to previous page" at bounding box center [1123, 767] width 20 height 19
click at [1146, 768] on link "7" at bounding box center [1154, 765] width 19 height 17
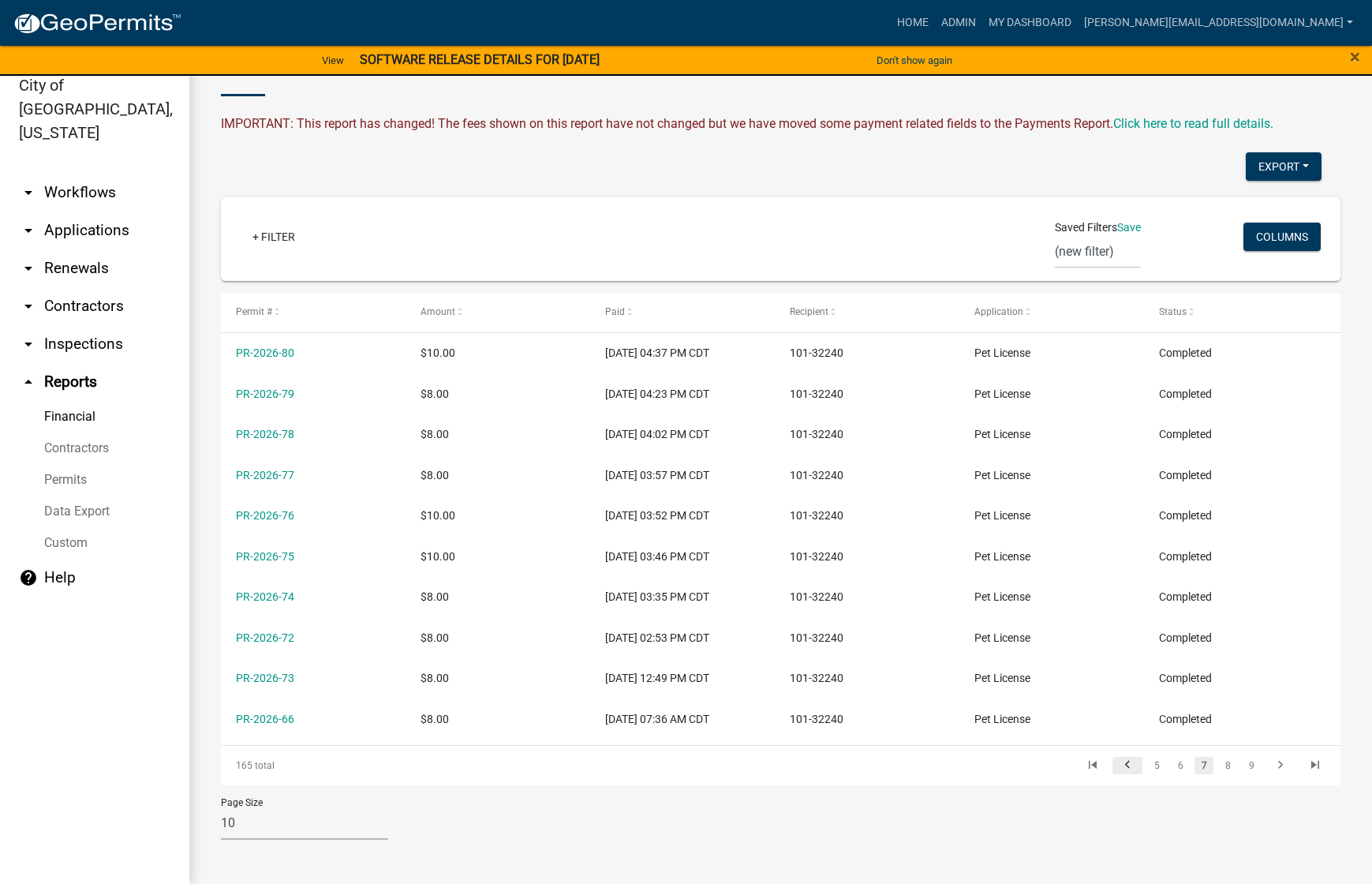
click at [1119, 768] on icon "go to previous page" at bounding box center [1127, 767] width 20 height 19
click at [1148, 769] on link "4" at bounding box center [1157, 765] width 19 height 17
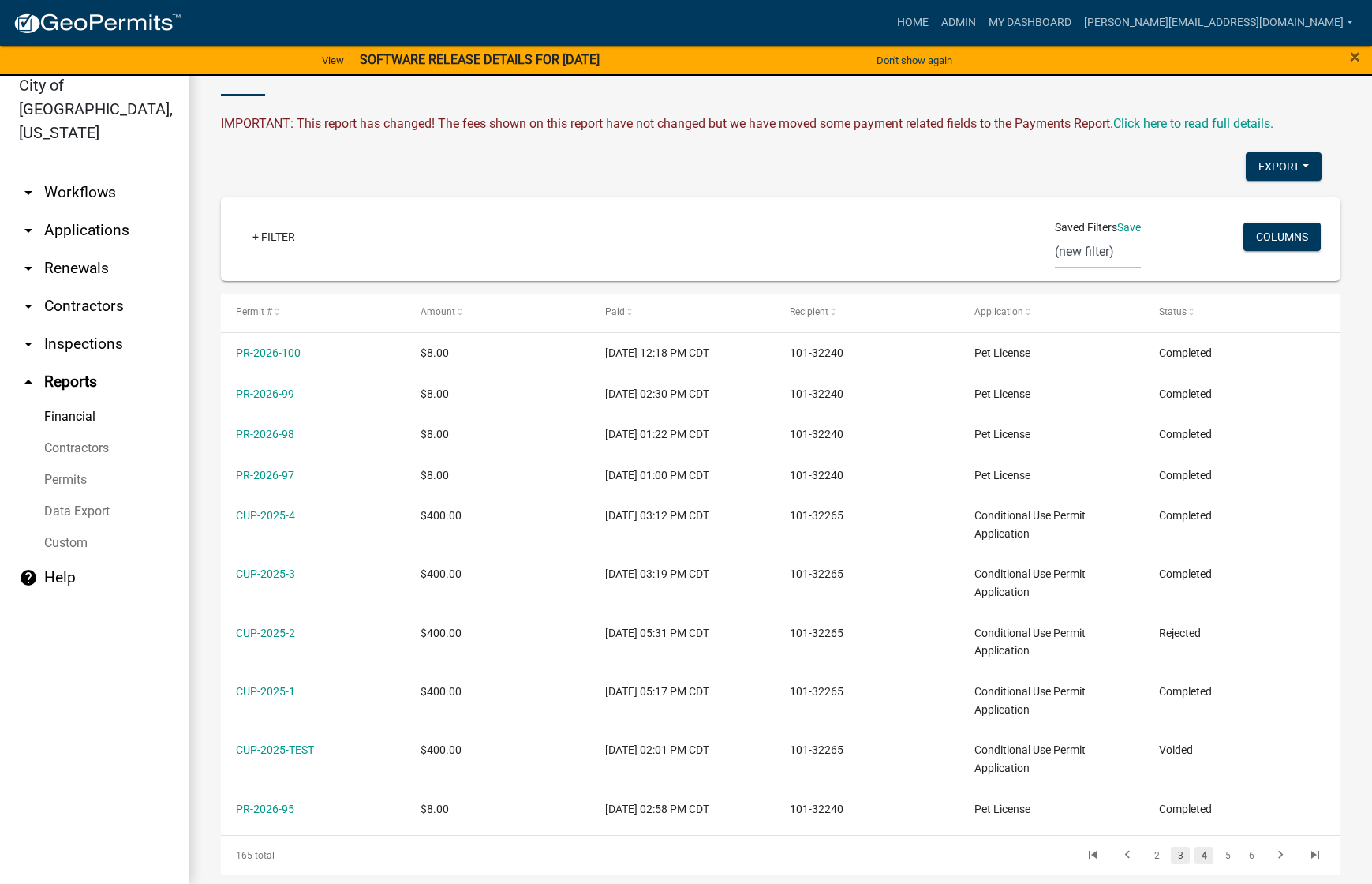
click at [1171, 854] on link "3" at bounding box center [1180, 855] width 19 height 17
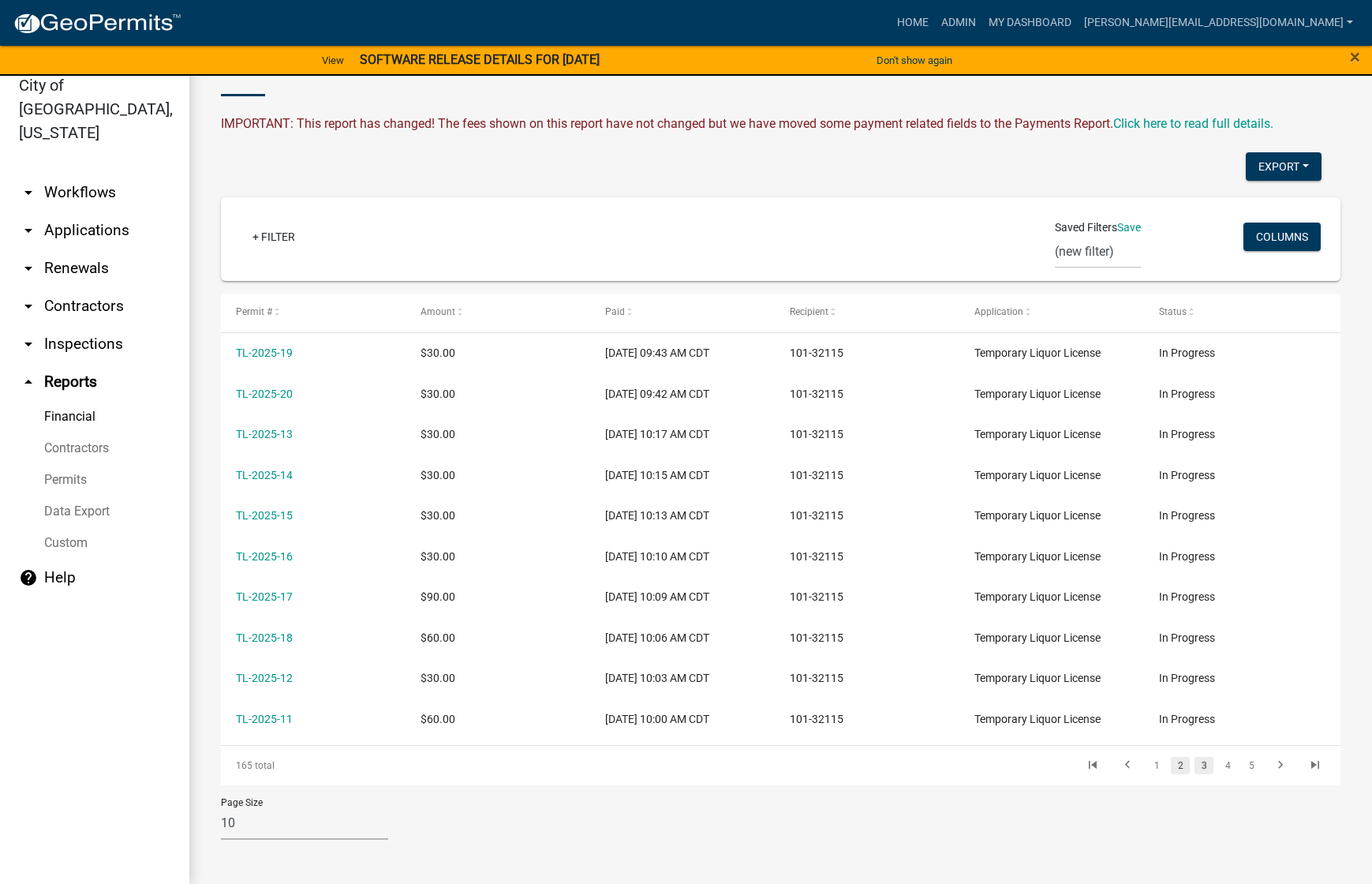
click at [1171, 763] on link "2" at bounding box center [1180, 765] width 19 height 17
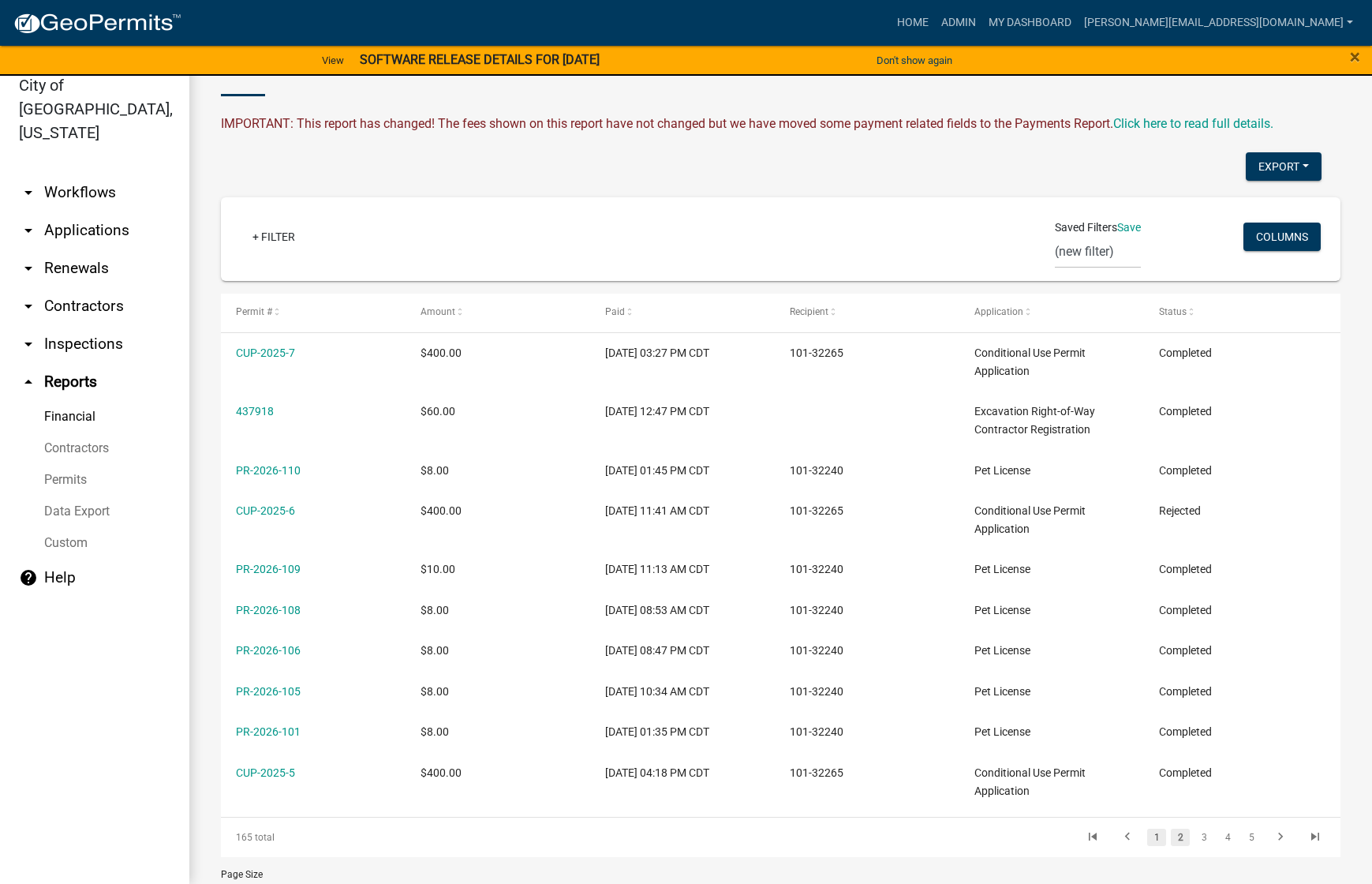
click at [1148, 843] on link "1" at bounding box center [1157, 837] width 19 height 17
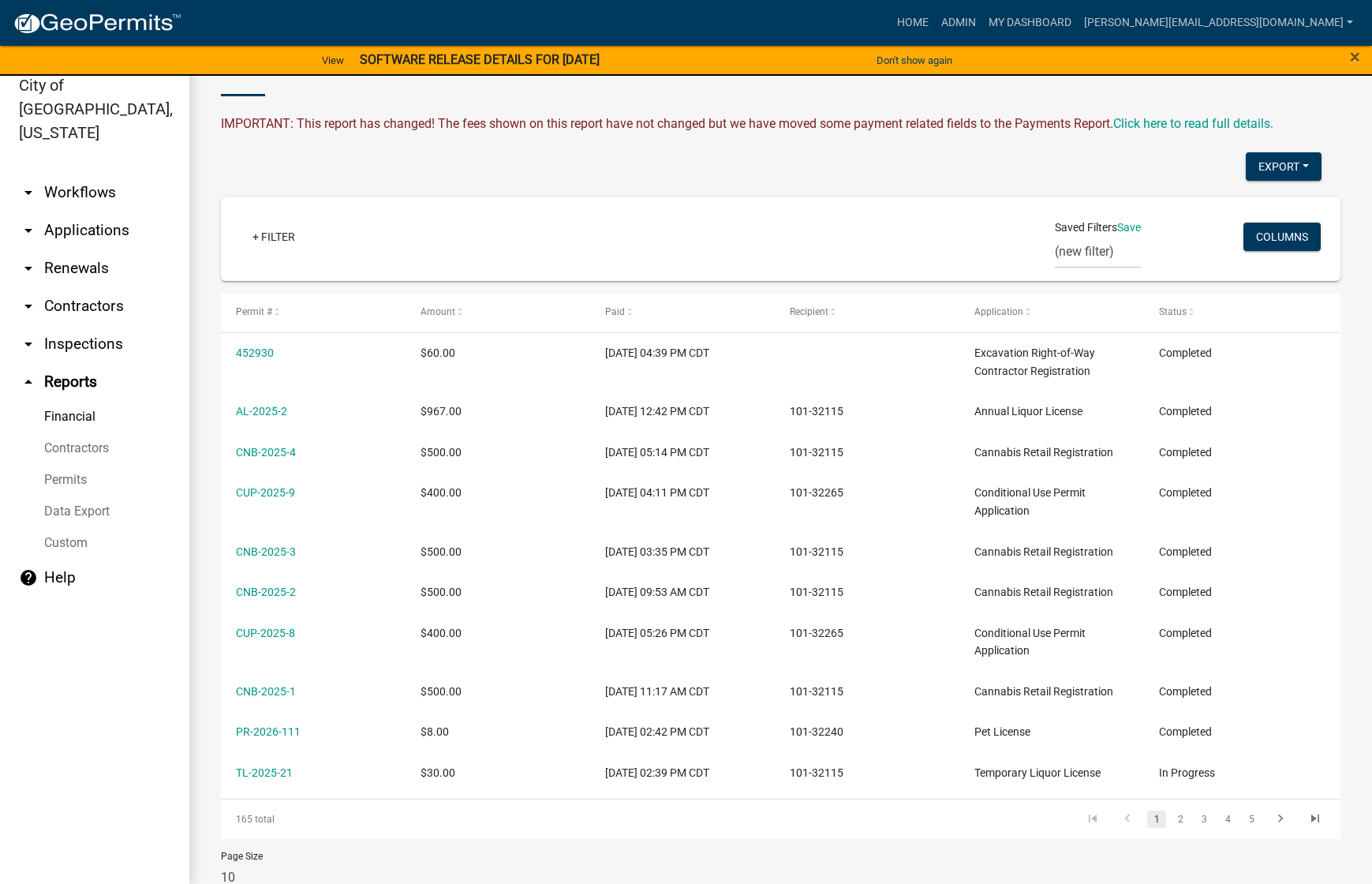
click at [30, 183] on icon "arrow_drop_down" at bounding box center [28, 193] width 19 height 19
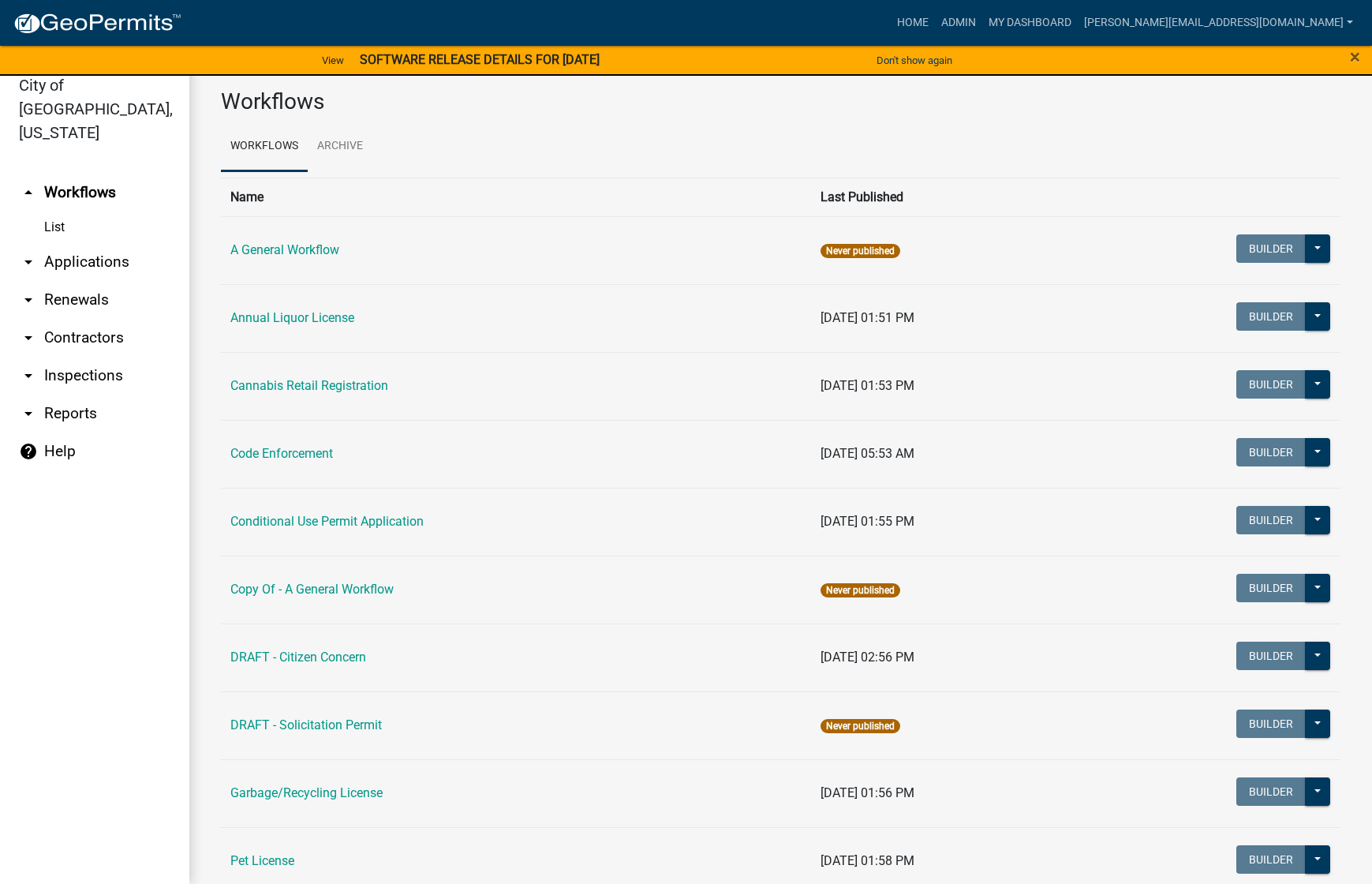
click at [30, 252] on icon "arrow_drop_down" at bounding box center [28, 262] width 19 height 19
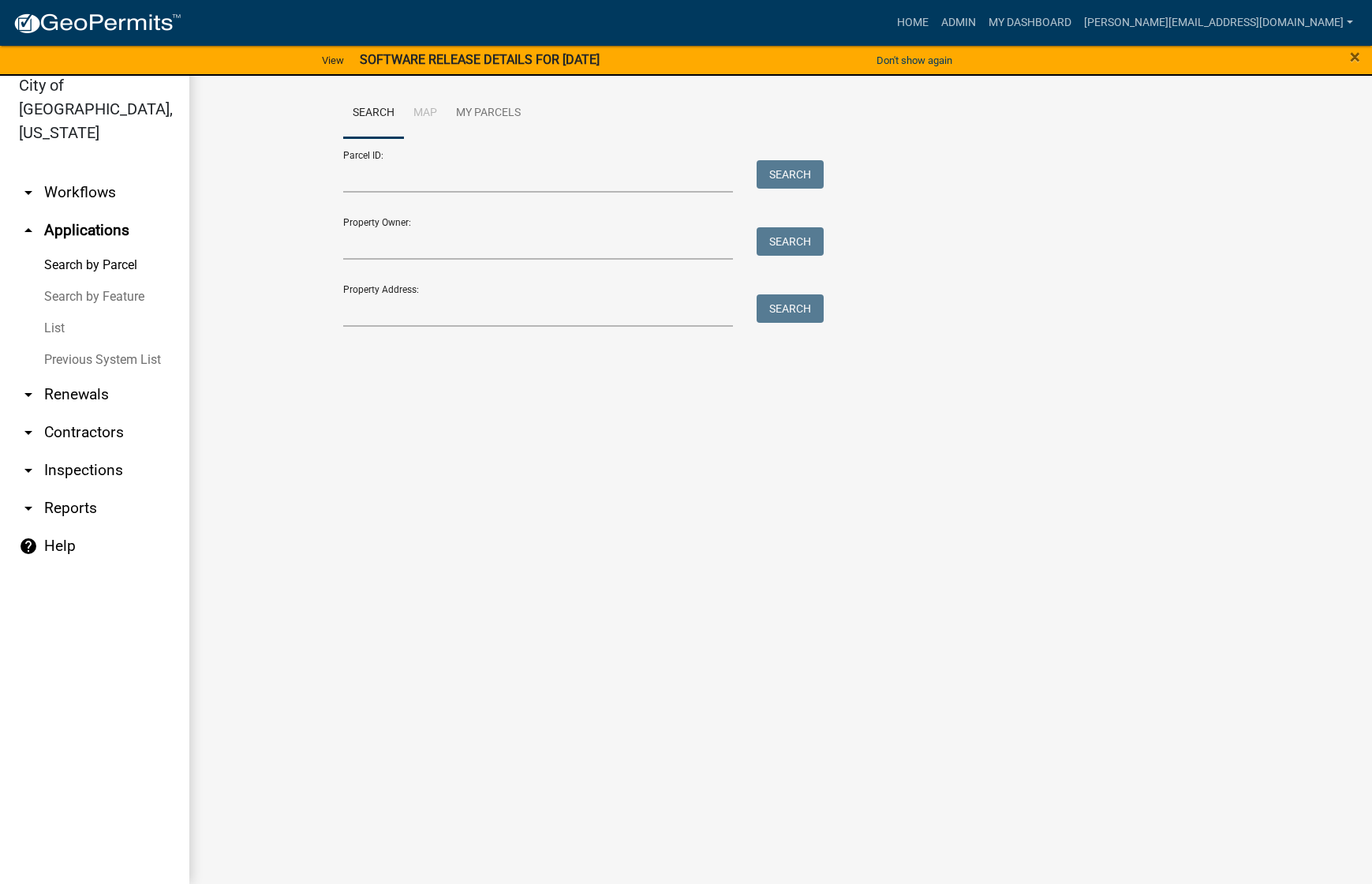
click at [26, 221] on icon "arrow_drop_up" at bounding box center [28, 230] width 19 height 19
click at [27, 221] on icon "arrow_drop_up" at bounding box center [28, 230] width 19 height 19
click at [25, 183] on icon "arrow_drop_down" at bounding box center [28, 193] width 19 height 19
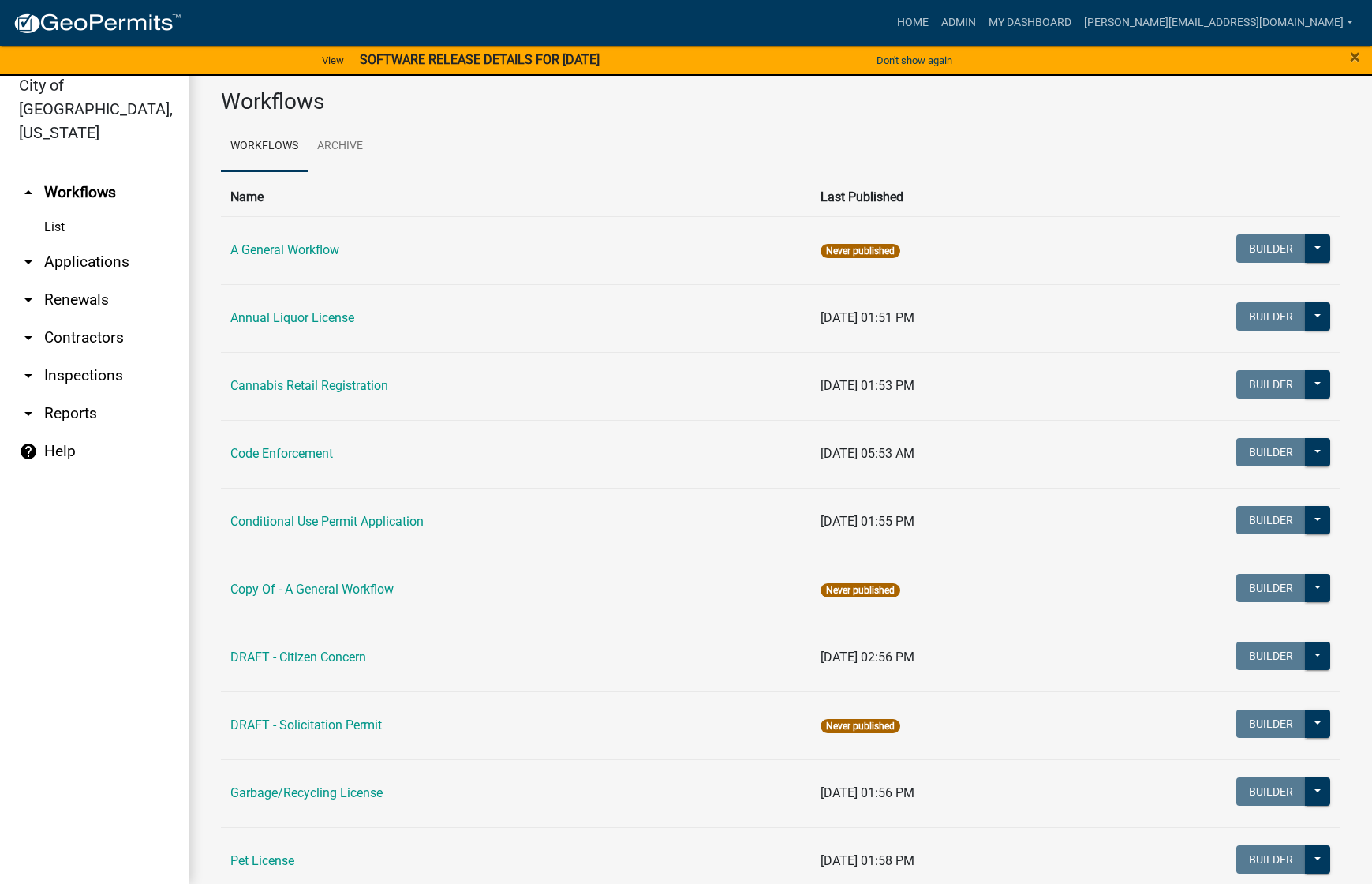
click at [50, 211] on link "List" at bounding box center [94, 227] width 189 height 31
click at [241, 384] on link "Cannabis Retail Registration" at bounding box center [309, 386] width 158 height 15
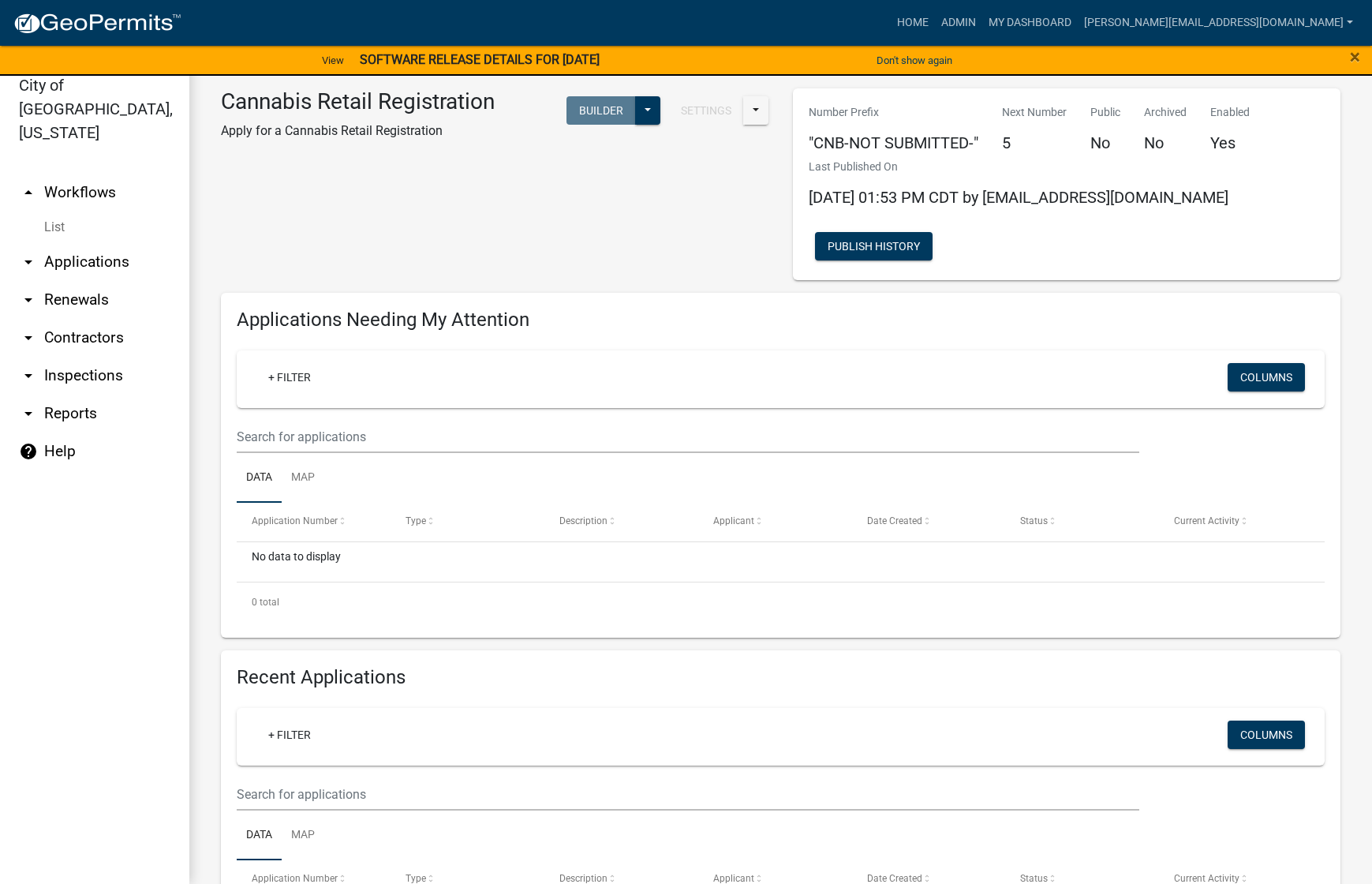
click at [28, 404] on icon "arrow_drop_down" at bounding box center [28, 414] width 19 height 19
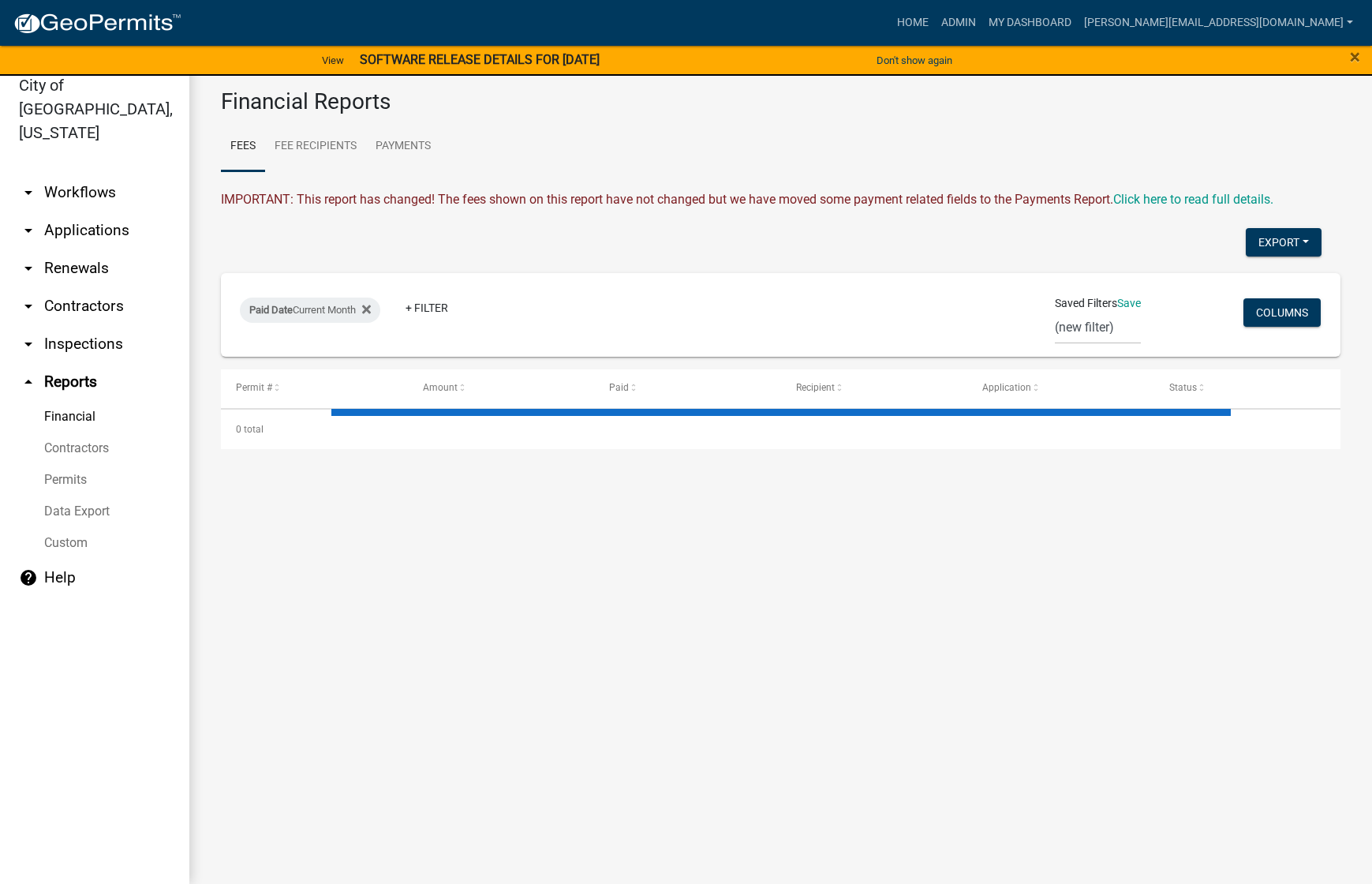
click at [65, 465] on link "Permits" at bounding box center [94, 480] width 189 height 31
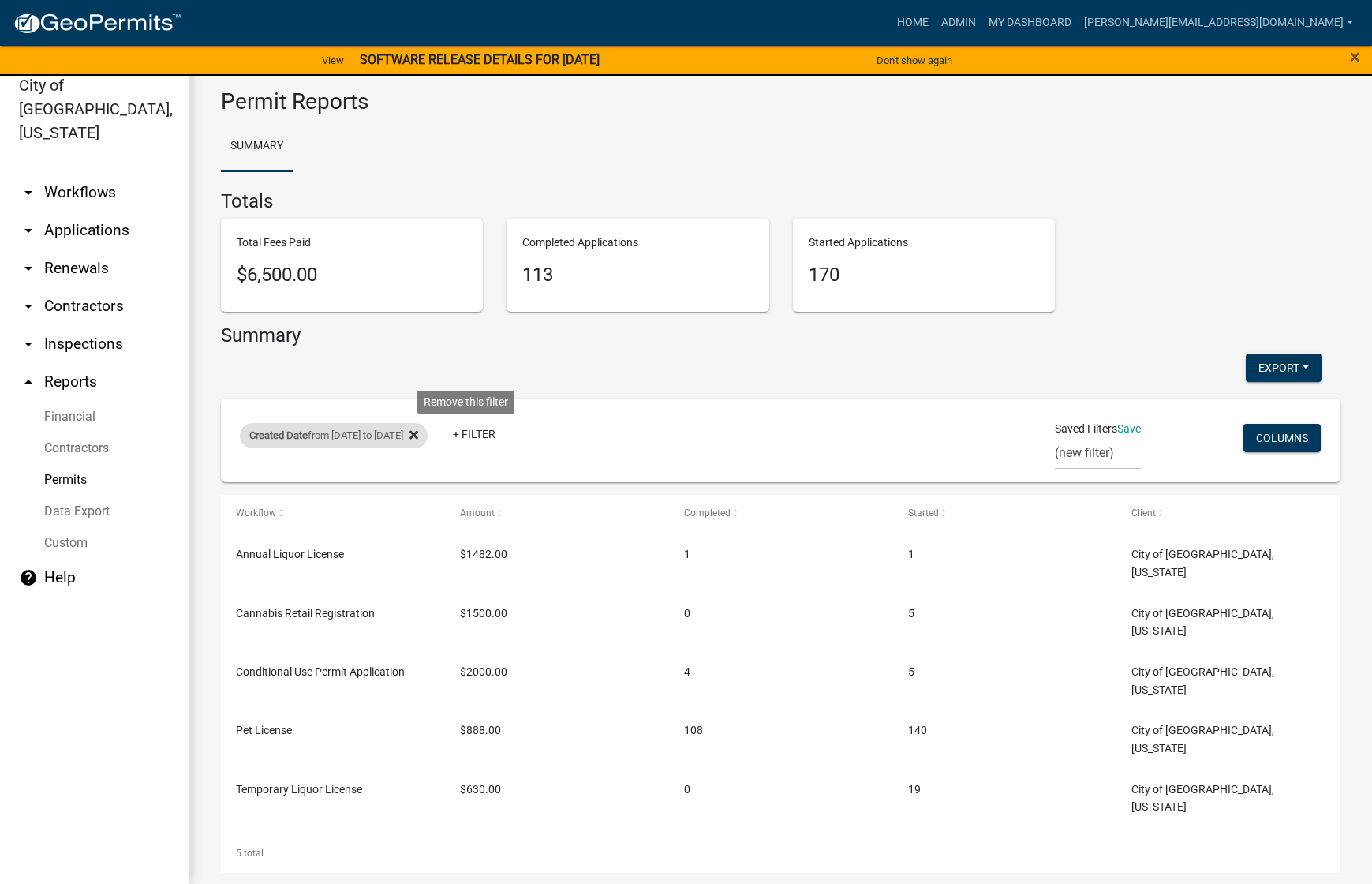
click at [419, 435] on icon at bounding box center [413, 435] width 8 height 13
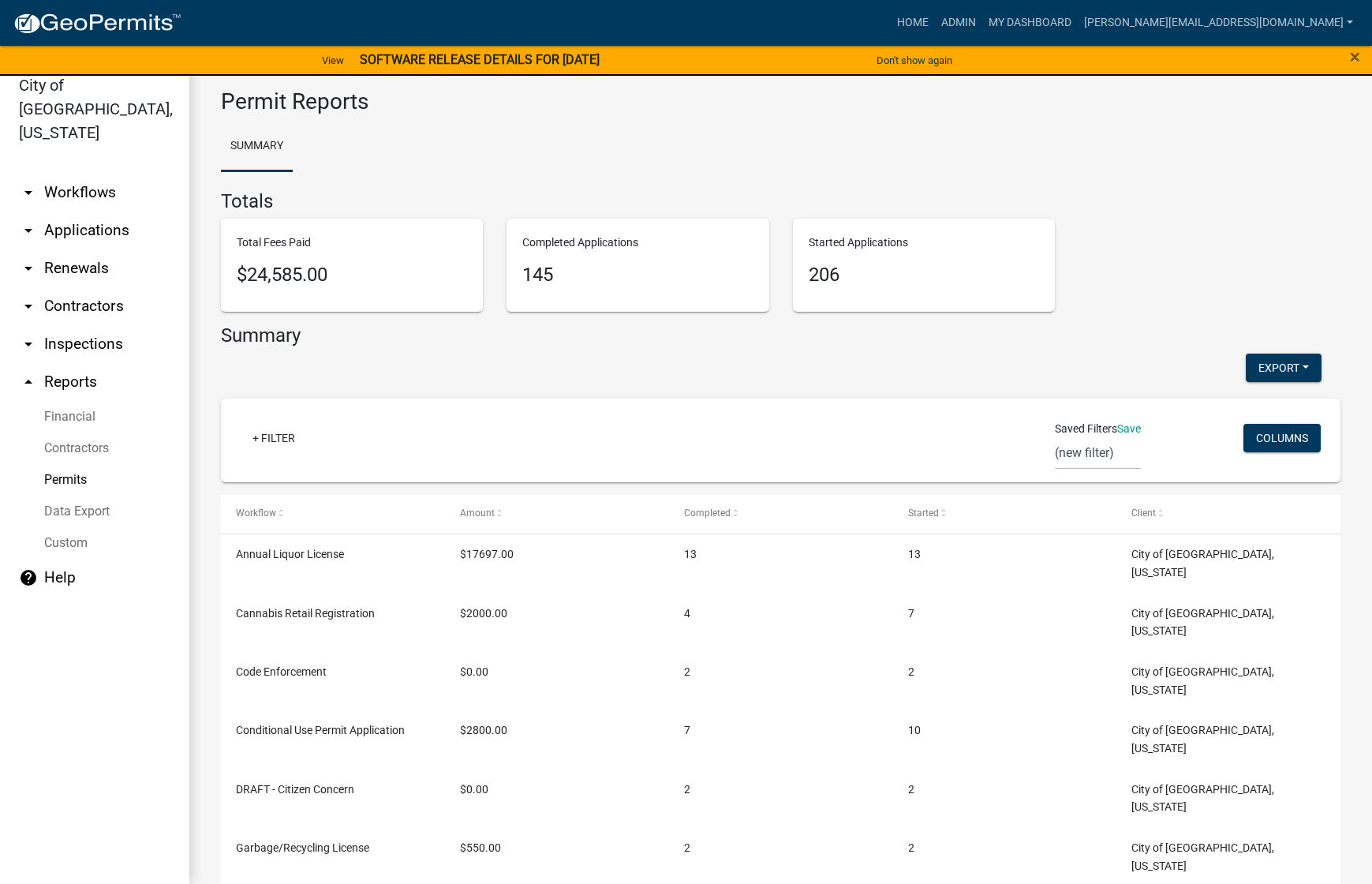
click at [57, 527] on link "Custom" at bounding box center [94, 543] width 189 height 31
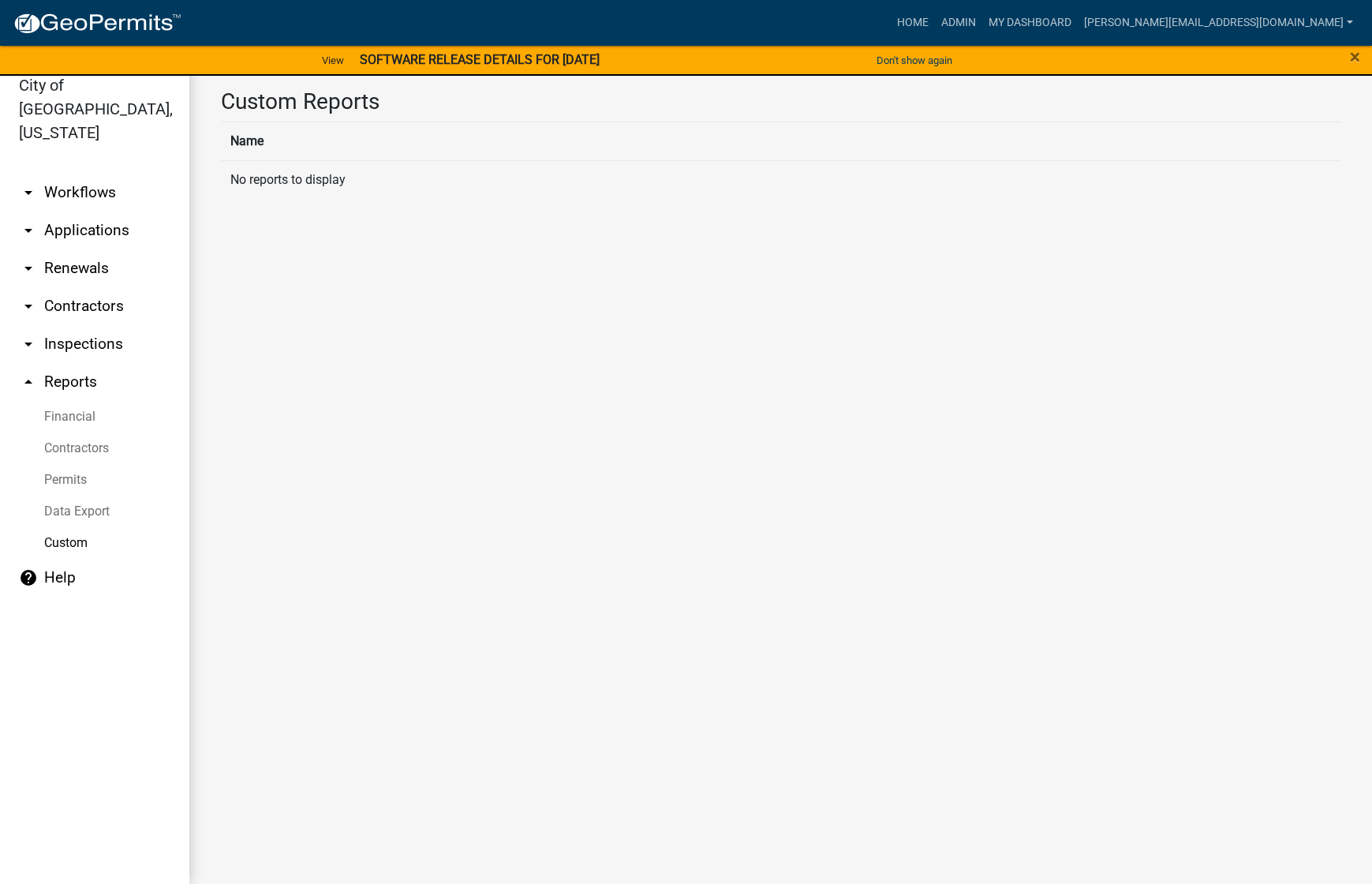
click at [59, 496] on link "Data Export" at bounding box center [94, 511] width 189 height 31
click at [396, 142] on link "Export Data Set" at bounding box center [399, 146] width 110 height 50
click at [307, 149] on link "Export Workflow" at bounding box center [283, 146] width 124 height 50
click at [70, 401] on link "Financial" at bounding box center [94, 416] width 189 height 31
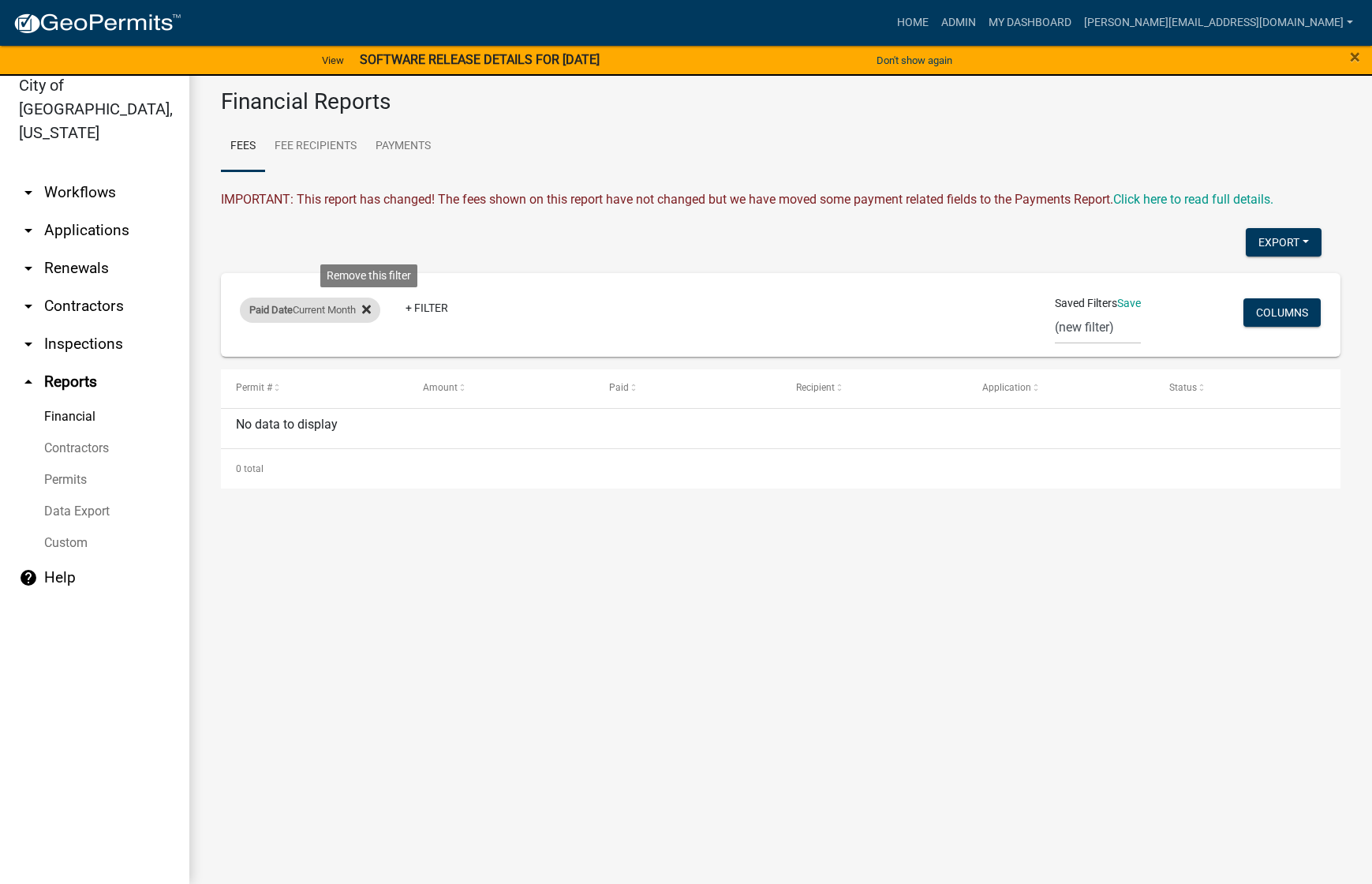
click at [371, 311] on icon at bounding box center [367, 309] width 8 height 8
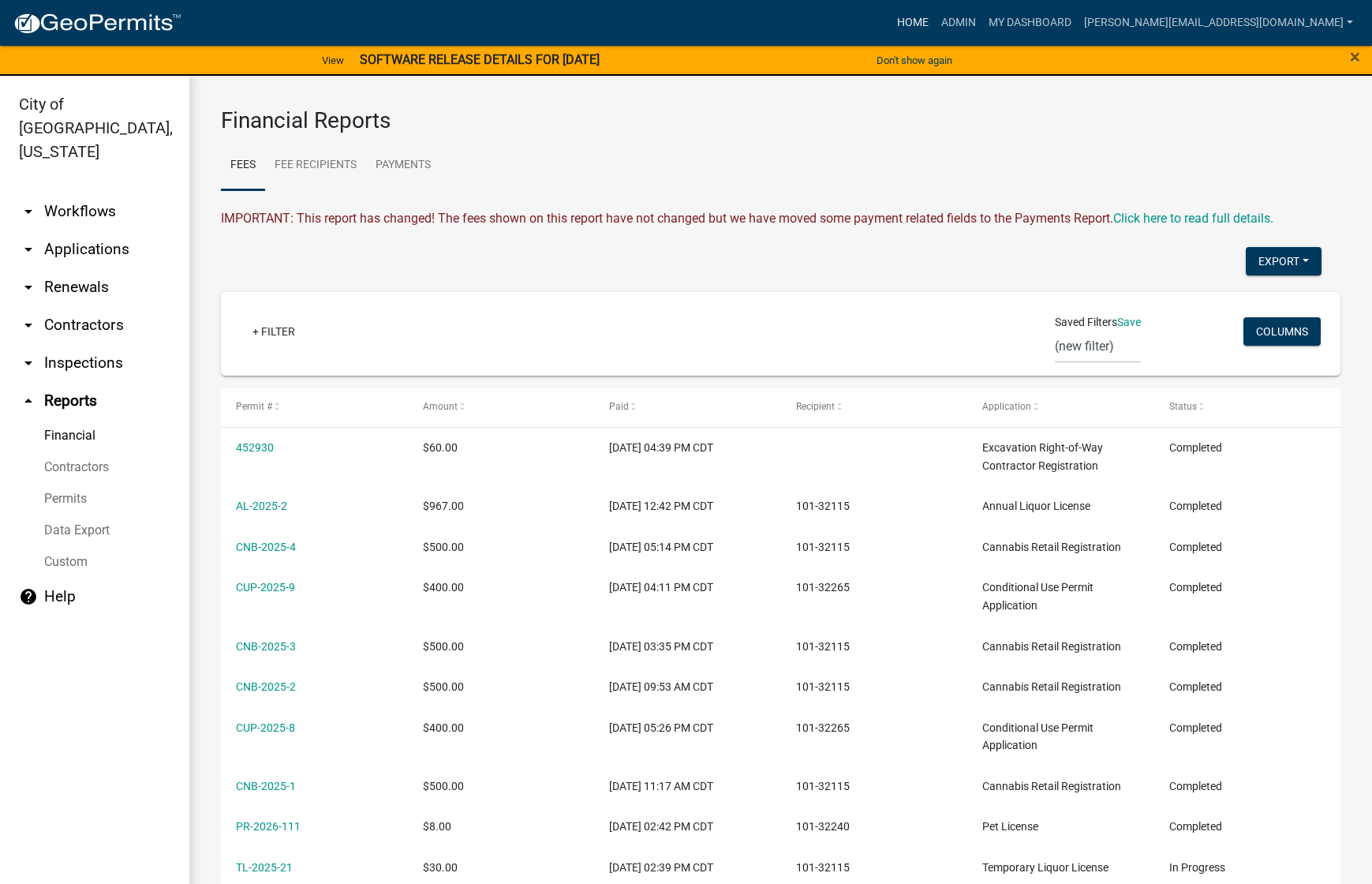
click at [936, 20] on link "Home" at bounding box center [913, 22] width 44 height 30
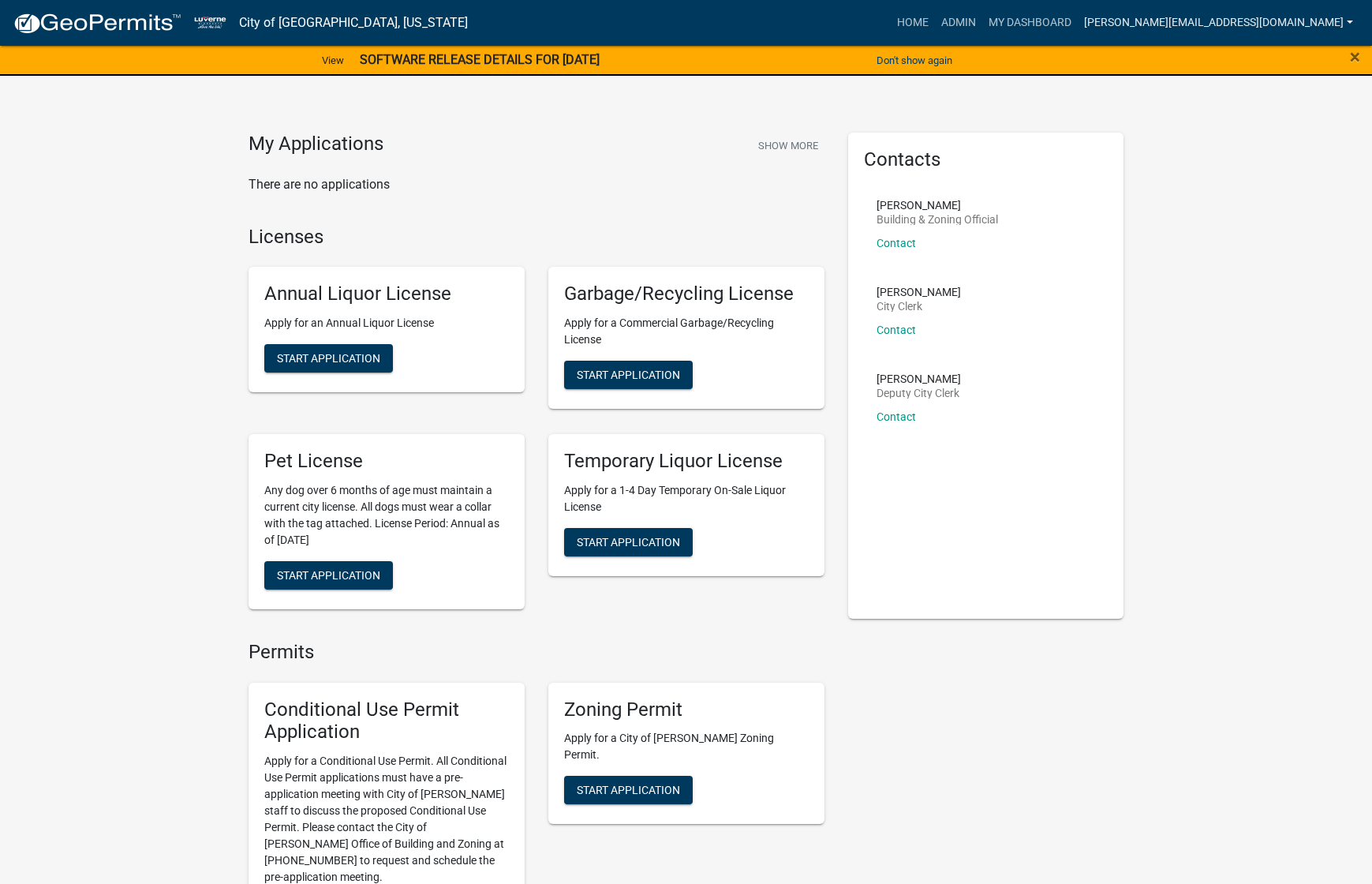
click at [1233, 17] on link "[PERSON_NAME][EMAIL_ADDRESS][DOMAIN_NAME]" at bounding box center [1219, 22] width 282 height 30
click at [1266, 162] on link "Logout" at bounding box center [1296, 154] width 127 height 38
